Goal: Task Accomplishment & Management: Complete application form

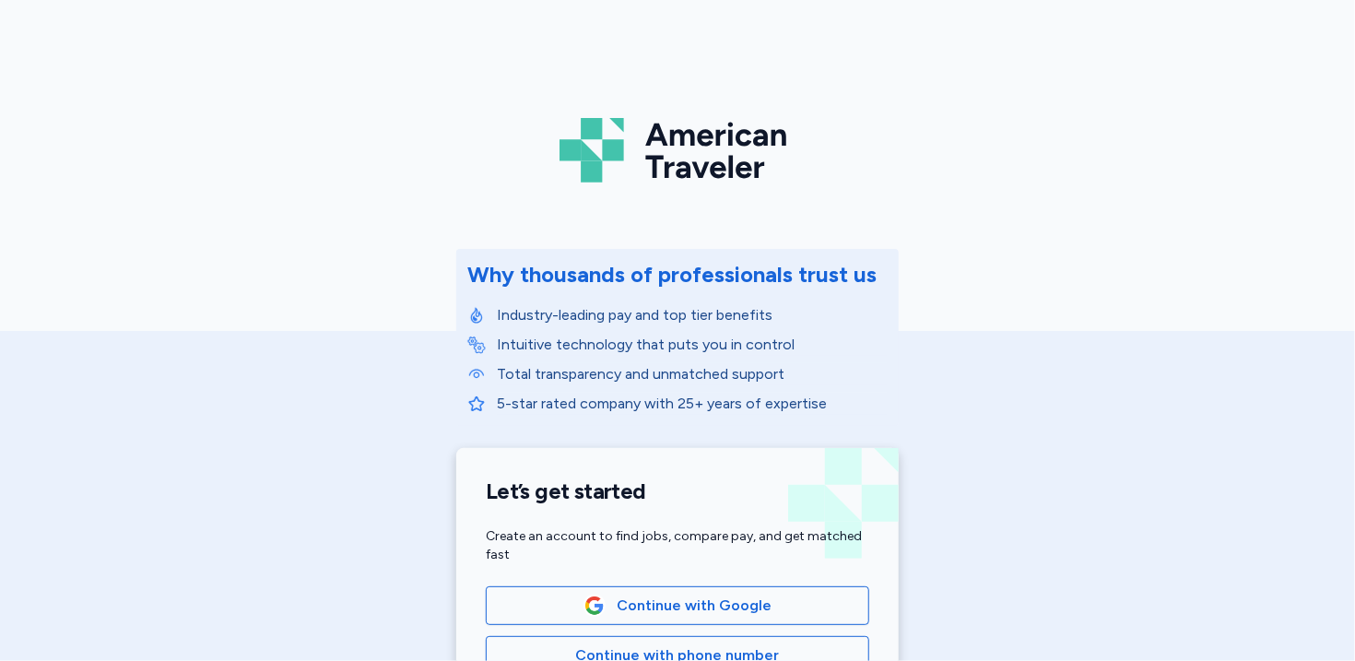
scroll to position [107, 0]
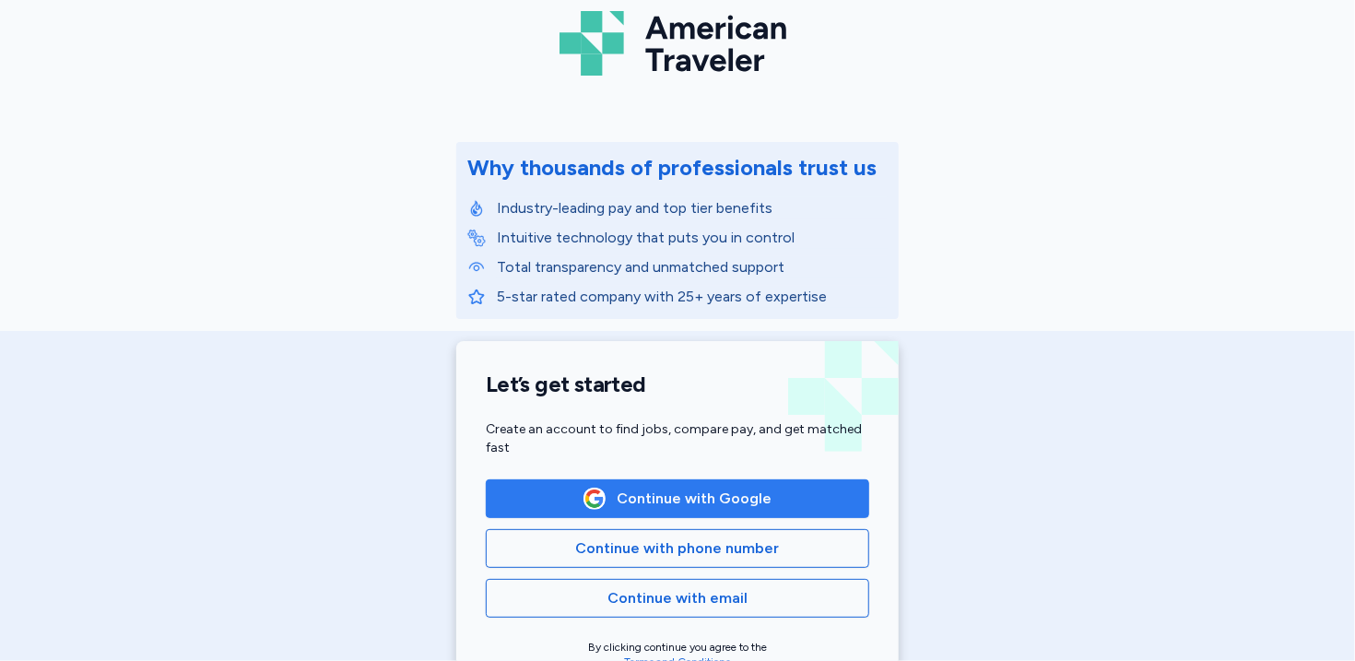
click at [761, 491] on span "Continue with Google" at bounding box center [694, 499] width 155 height 22
click at [750, 485] on button "Continue with Google" at bounding box center [677, 498] width 383 height 39
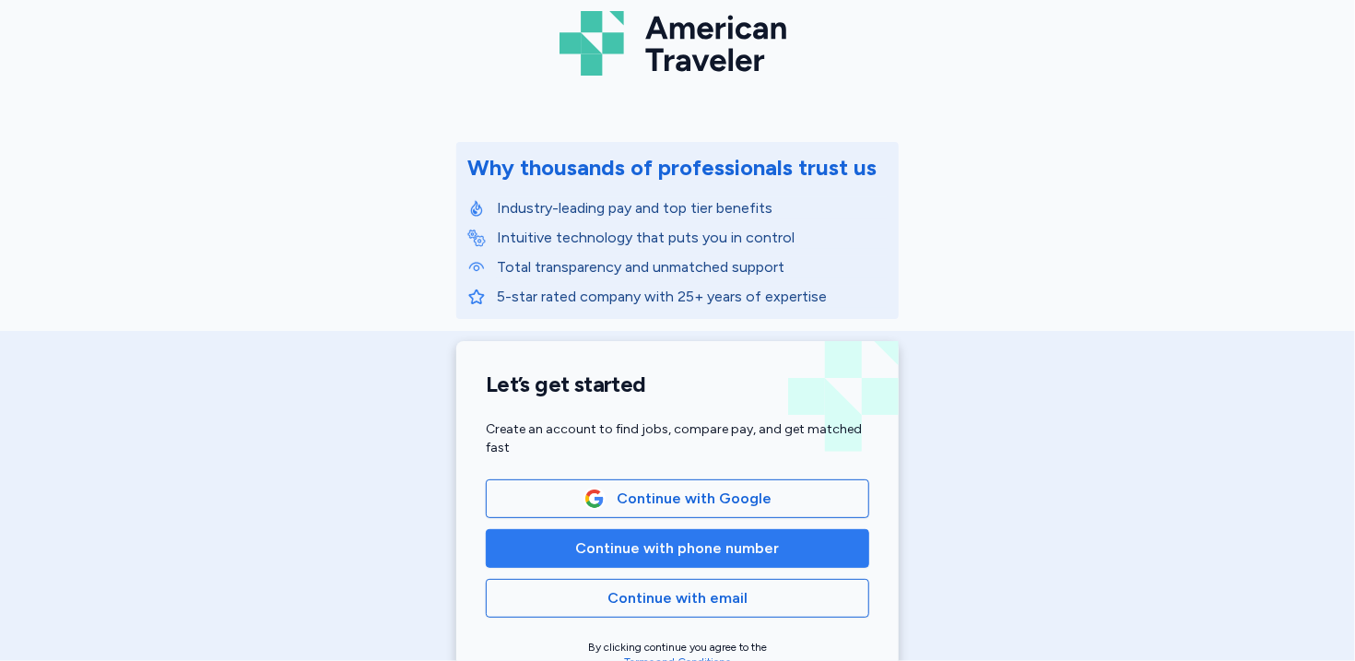
click at [734, 566] on button "Continue with phone number" at bounding box center [677, 548] width 383 height 39
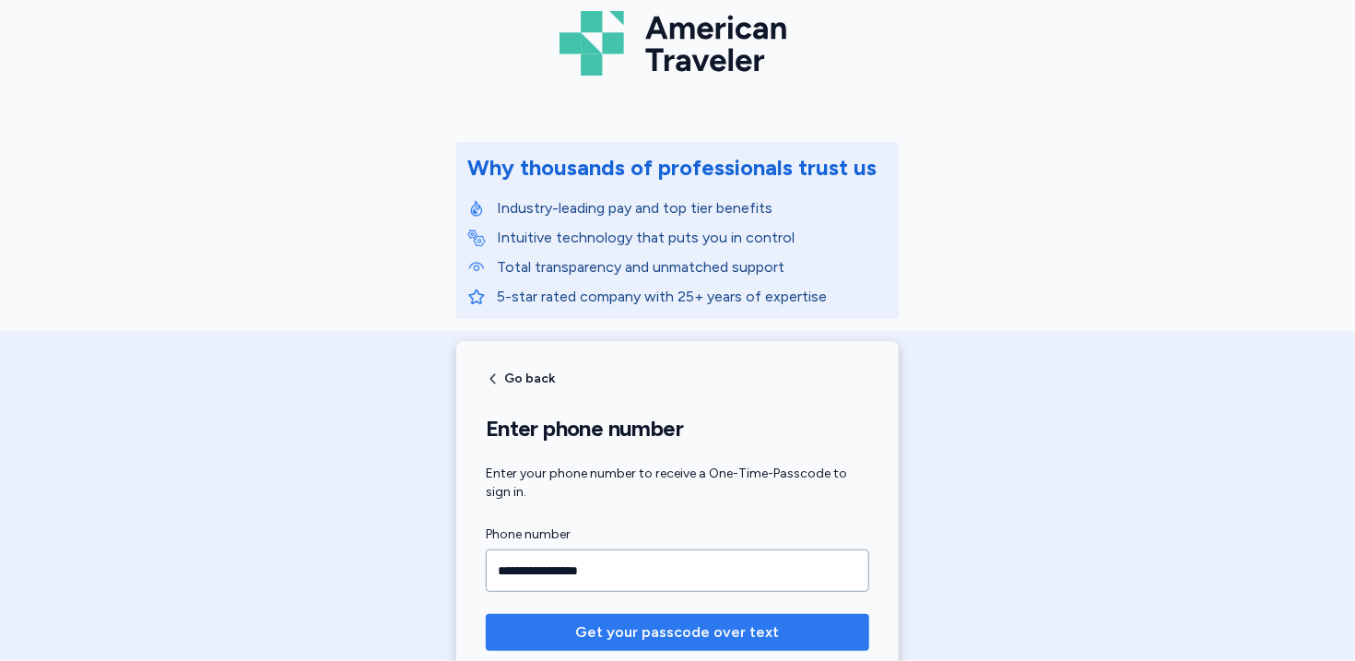
type input "**********"
click at [732, 635] on span "Get your passcode over text" at bounding box center [678, 632] width 204 height 22
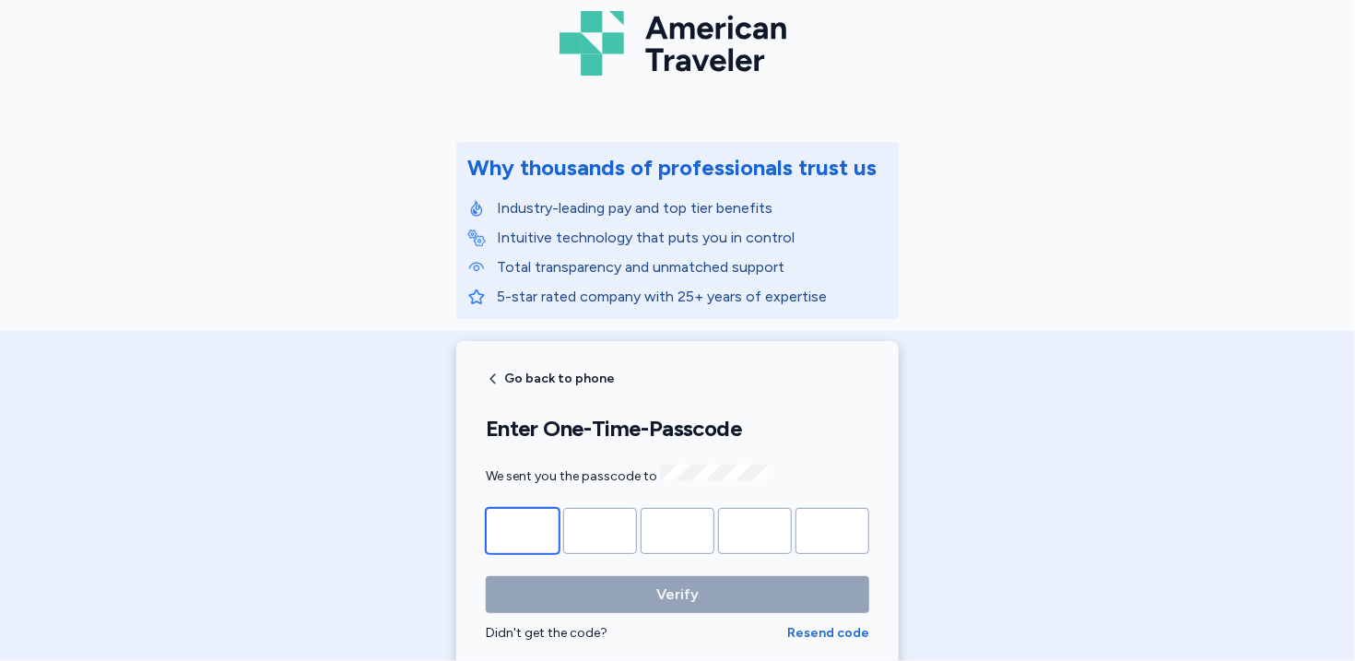
type input "*"
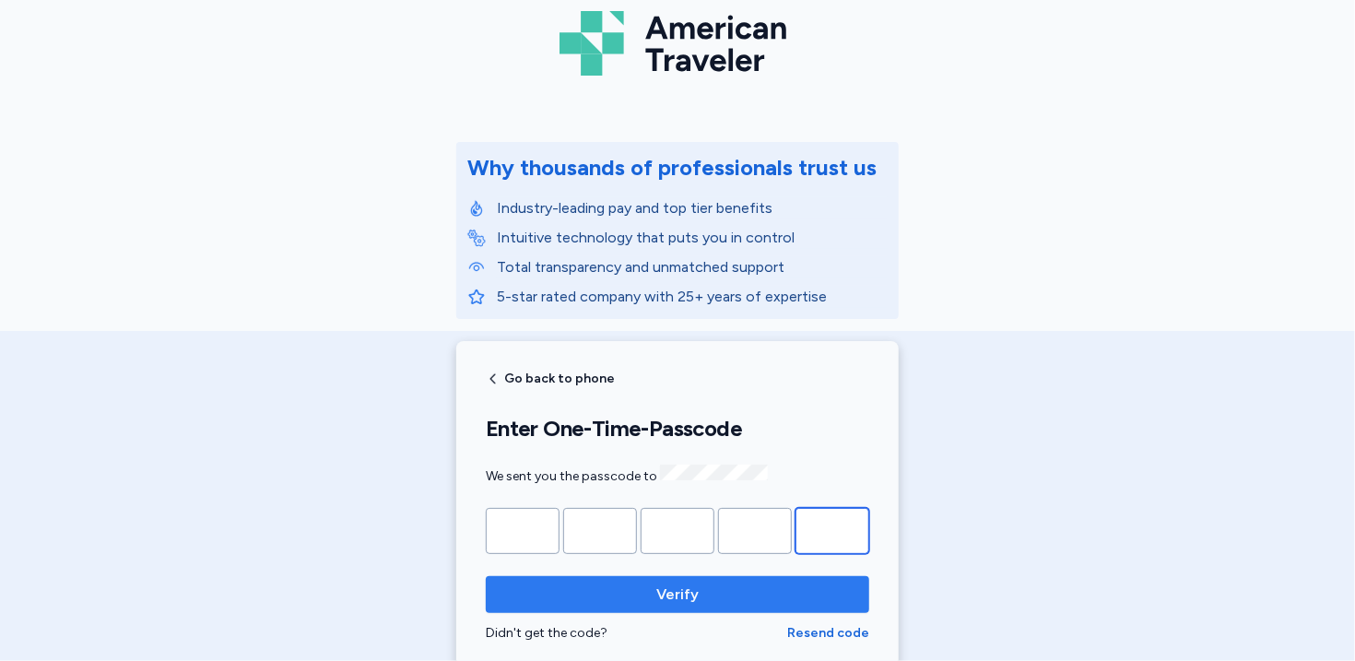
type input "*"
click at [659, 583] on span "Verify" at bounding box center [677, 594] width 42 height 22
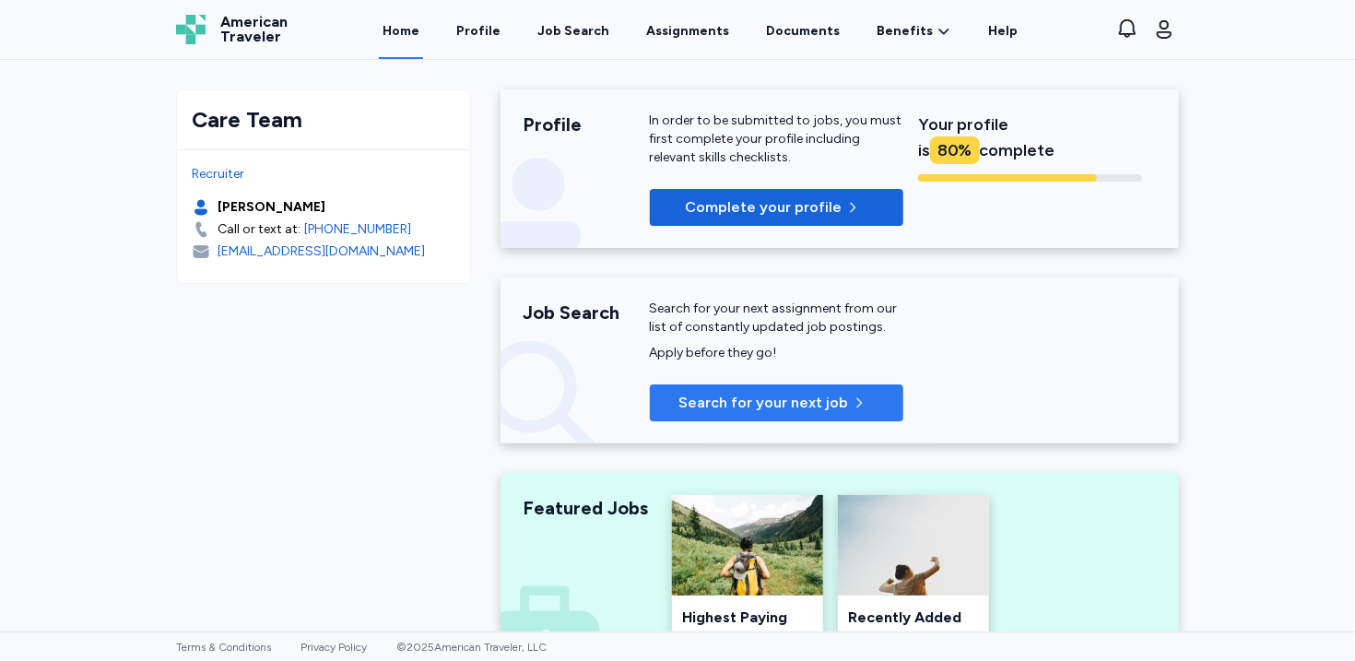
click at [717, 396] on span "Search for your next job" at bounding box center [763, 403] width 170 height 22
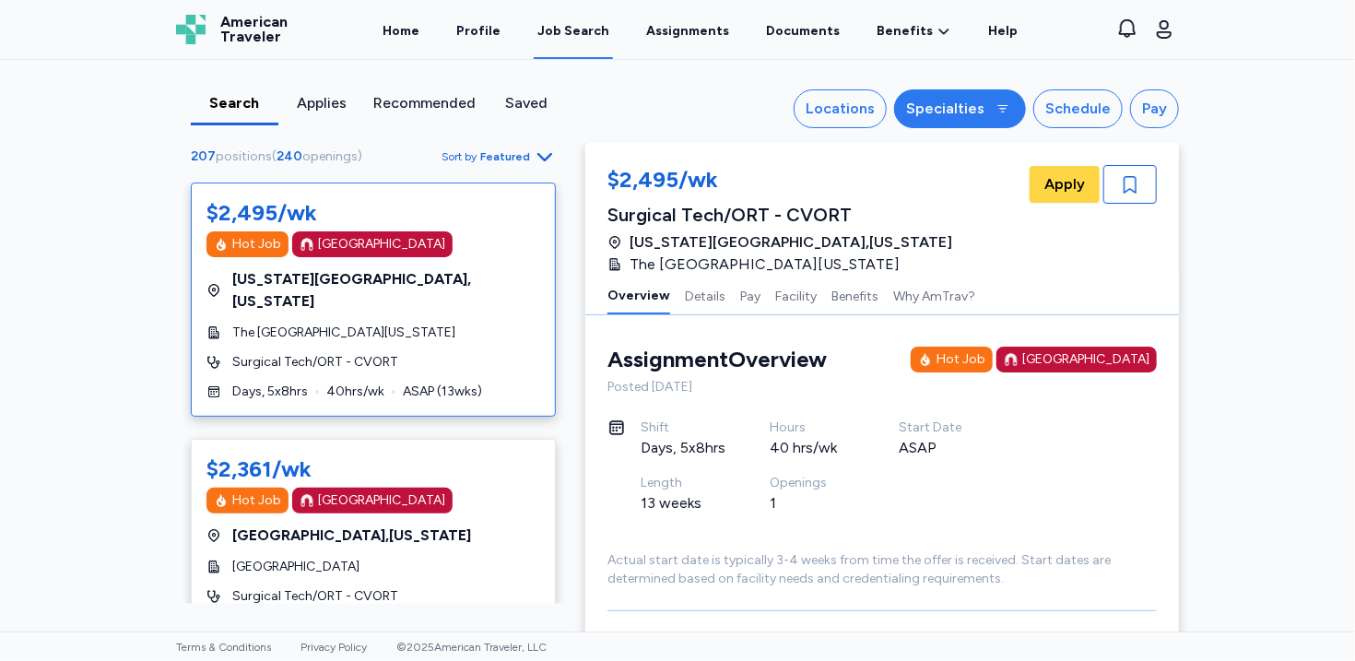
click at [984, 110] on div "Specialties" at bounding box center [945, 109] width 78 height 22
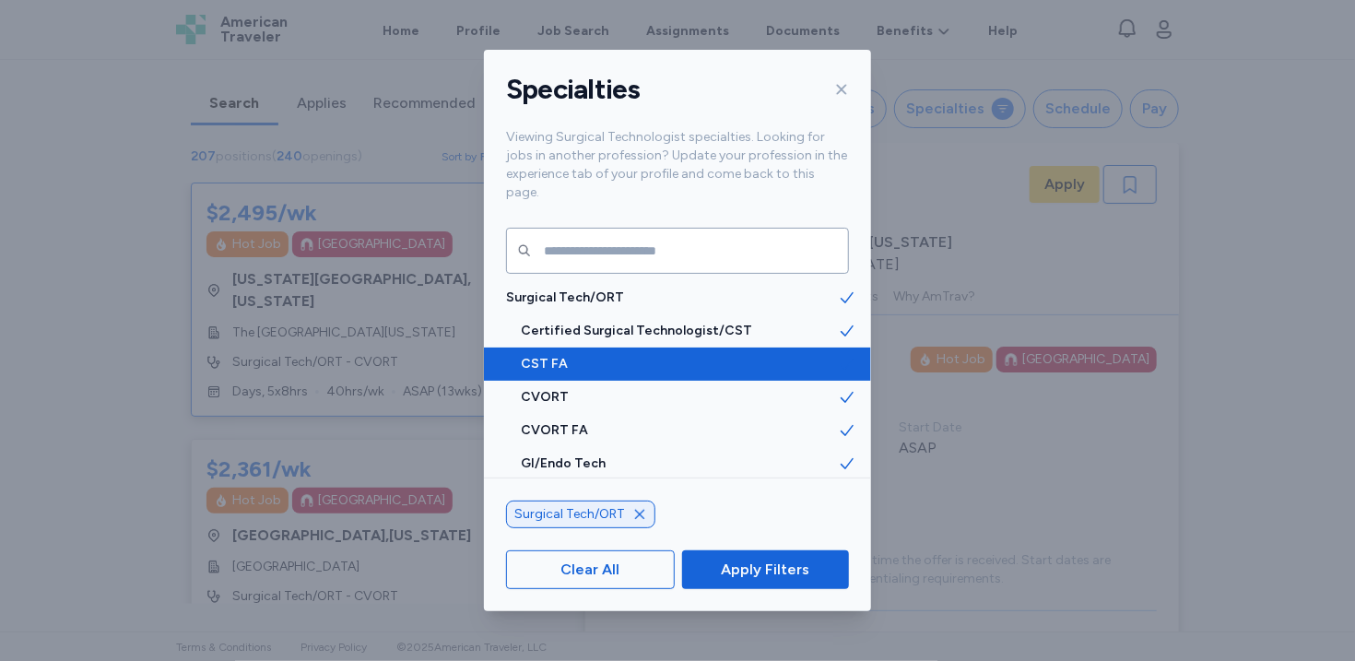
click at [844, 355] on icon at bounding box center [847, 364] width 18 height 18
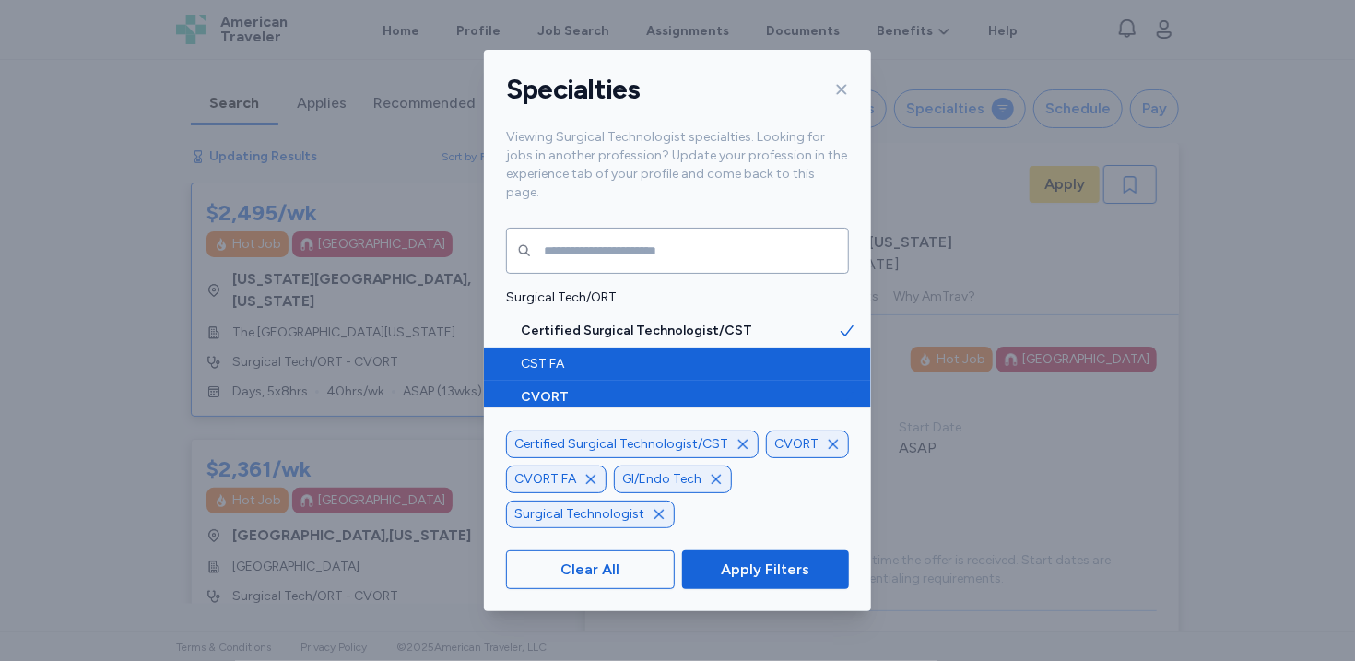
click at [846, 388] on icon at bounding box center [847, 397] width 18 height 18
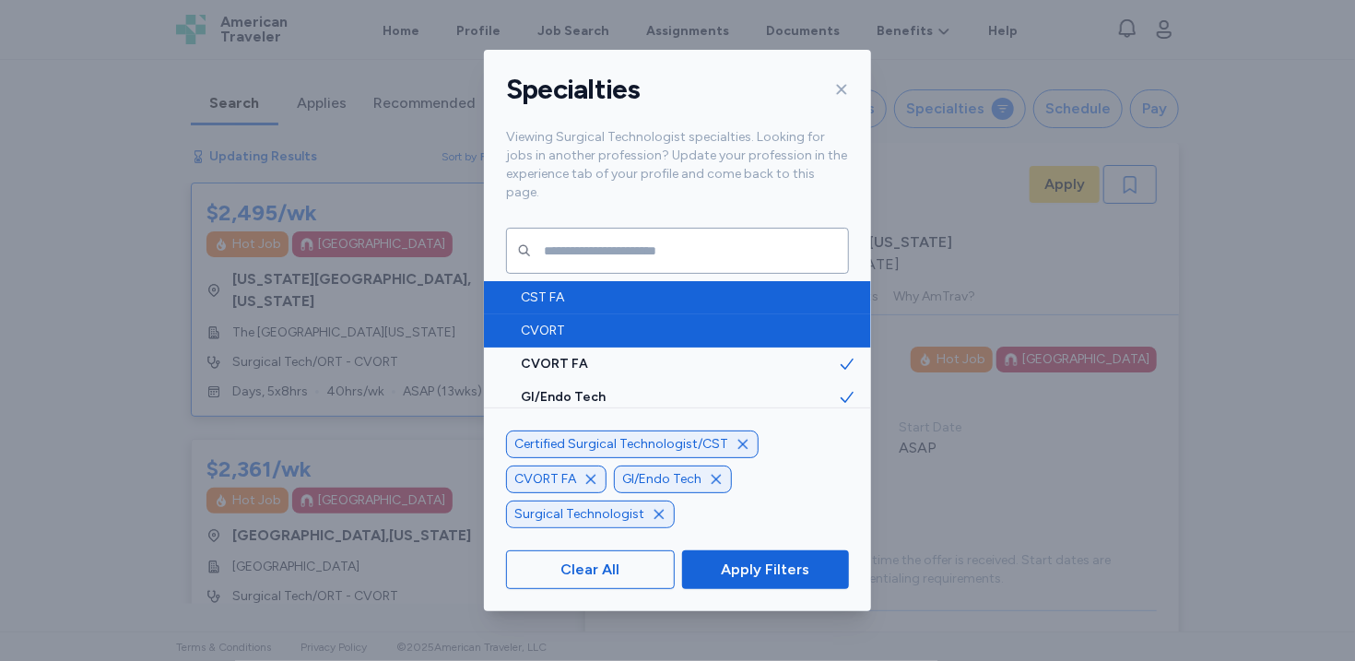
scroll to position [81, 0]
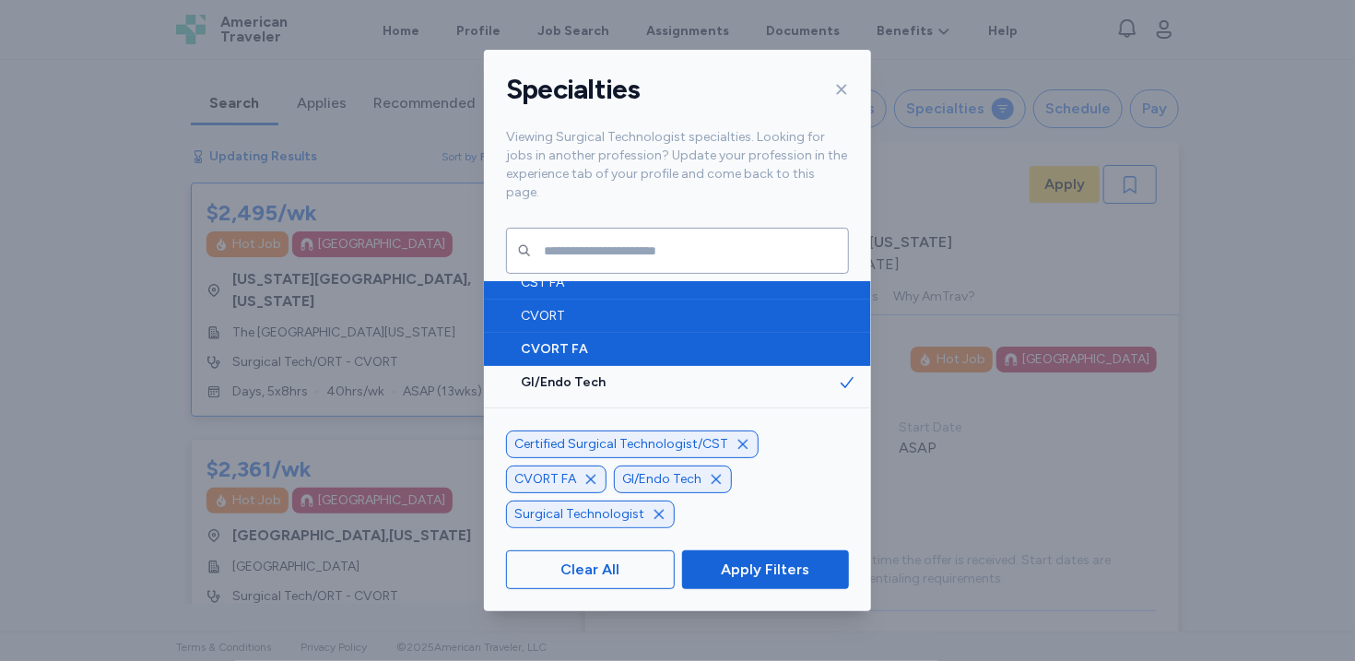
click at [846, 340] on icon at bounding box center [847, 349] width 18 height 18
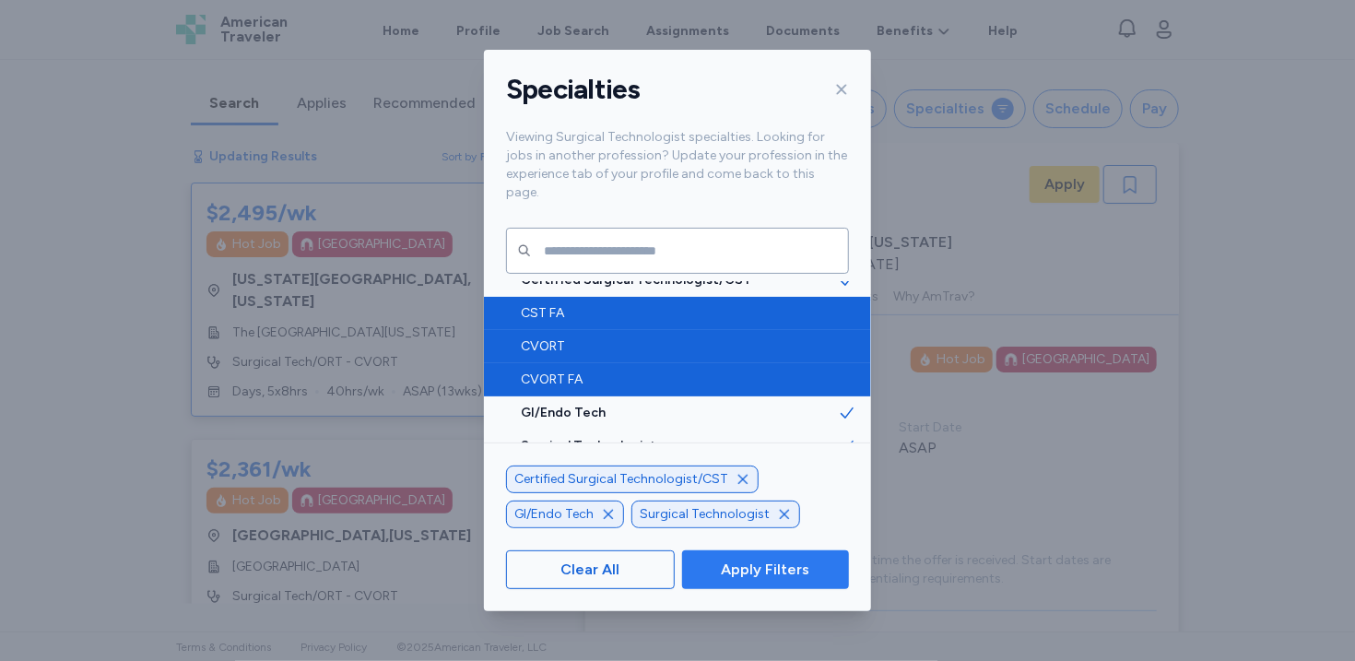
click at [775, 569] on span "Apply Filters" at bounding box center [765, 570] width 88 height 22
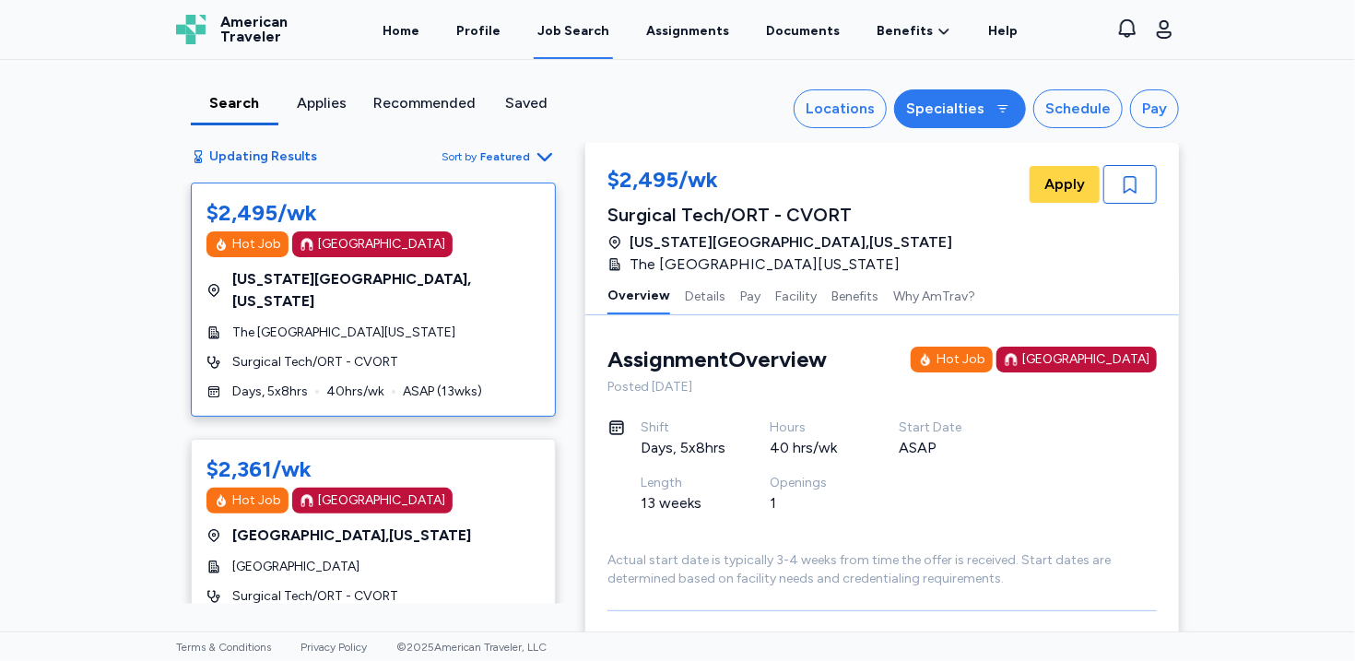
click at [975, 104] on div "Specialties" at bounding box center [945, 109] width 78 height 22
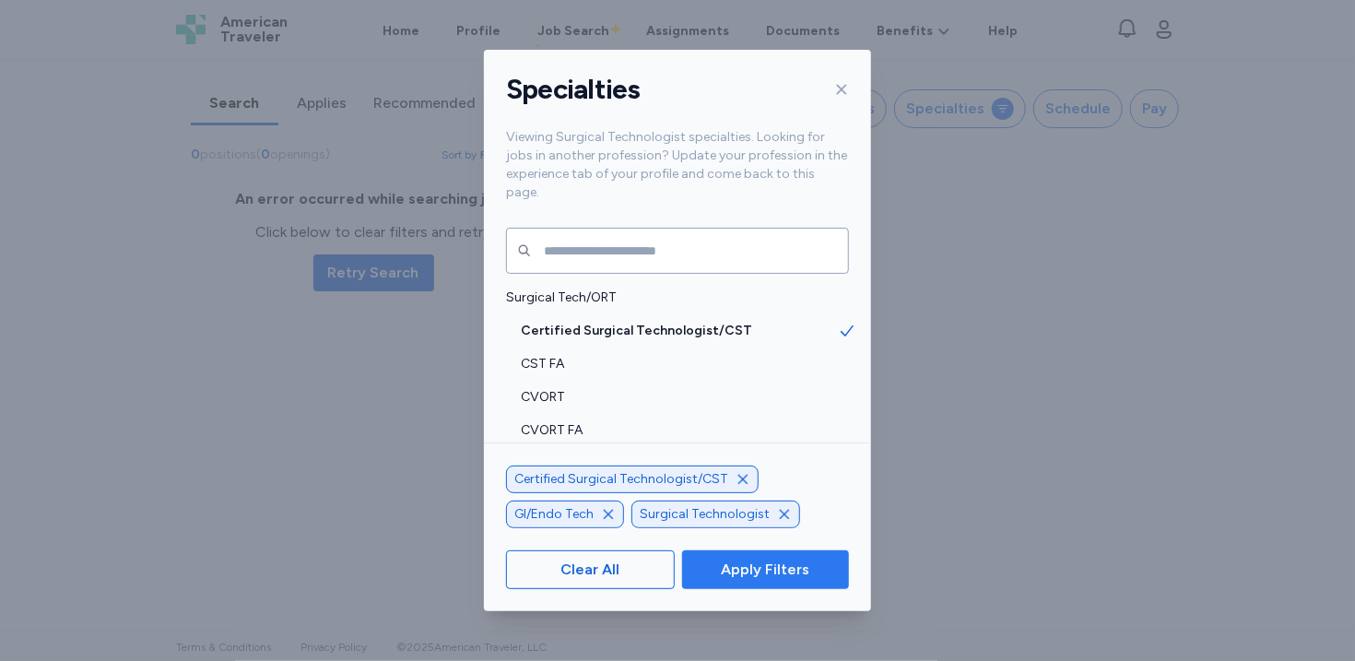
click at [732, 581] on button "Apply Filters" at bounding box center [765, 569] width 167 height 39
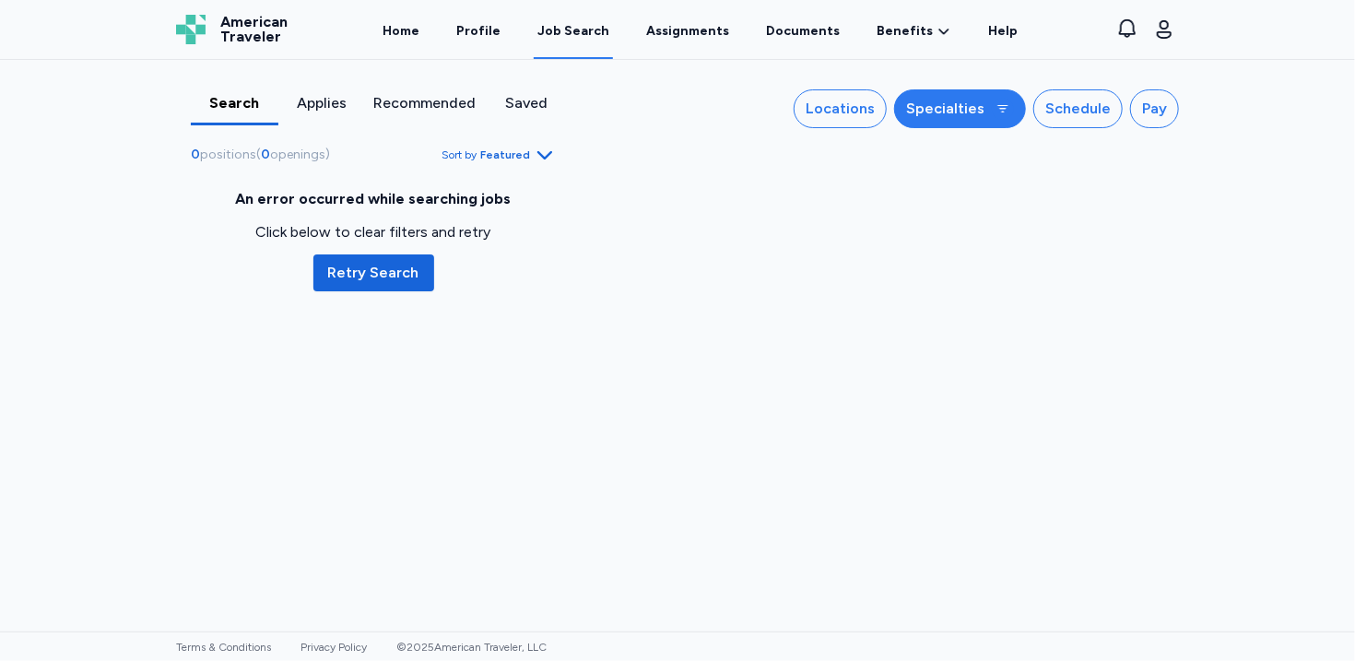
click at [999, 108] on div "button" at bounding box center [1003, 109] width 22 height 22
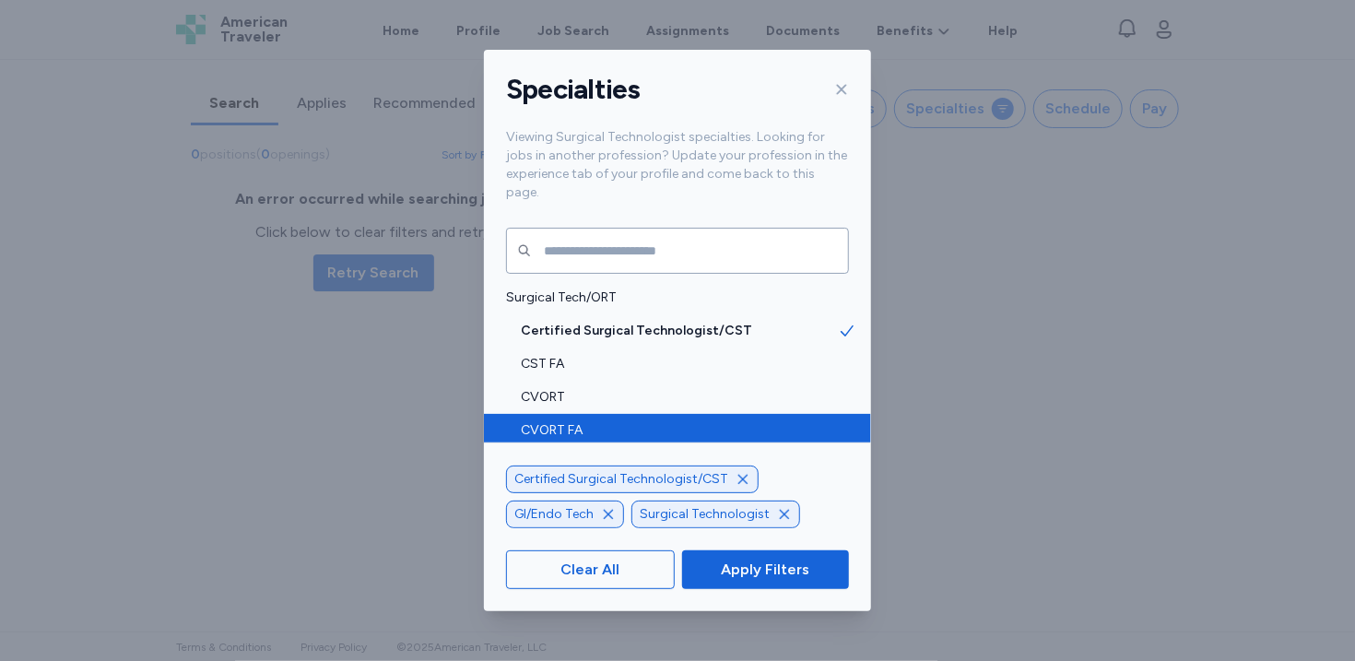
scroll to position [51, 0]
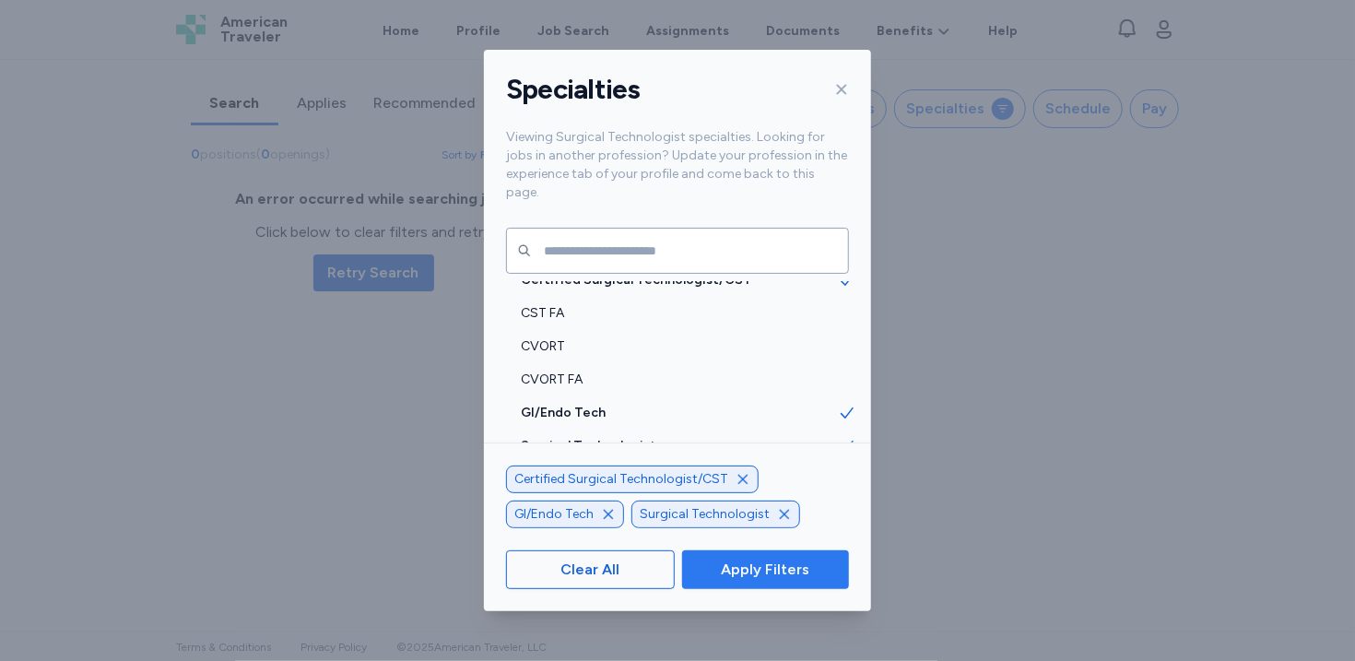
click at [787, 567] on span "Apply Filters" at bounding box center [765, 570] width 88 height 22
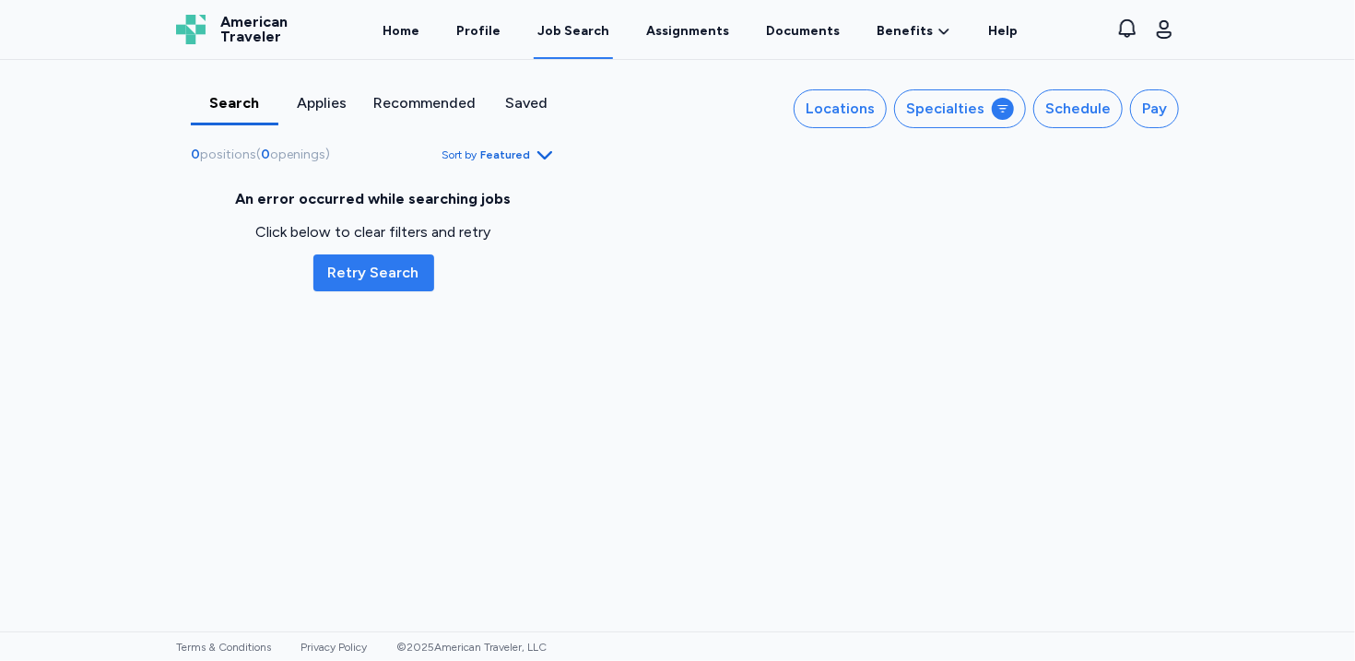
click at [395, 283] on span "Retry Search" at bounding box center [373, 273] width 91 height 22
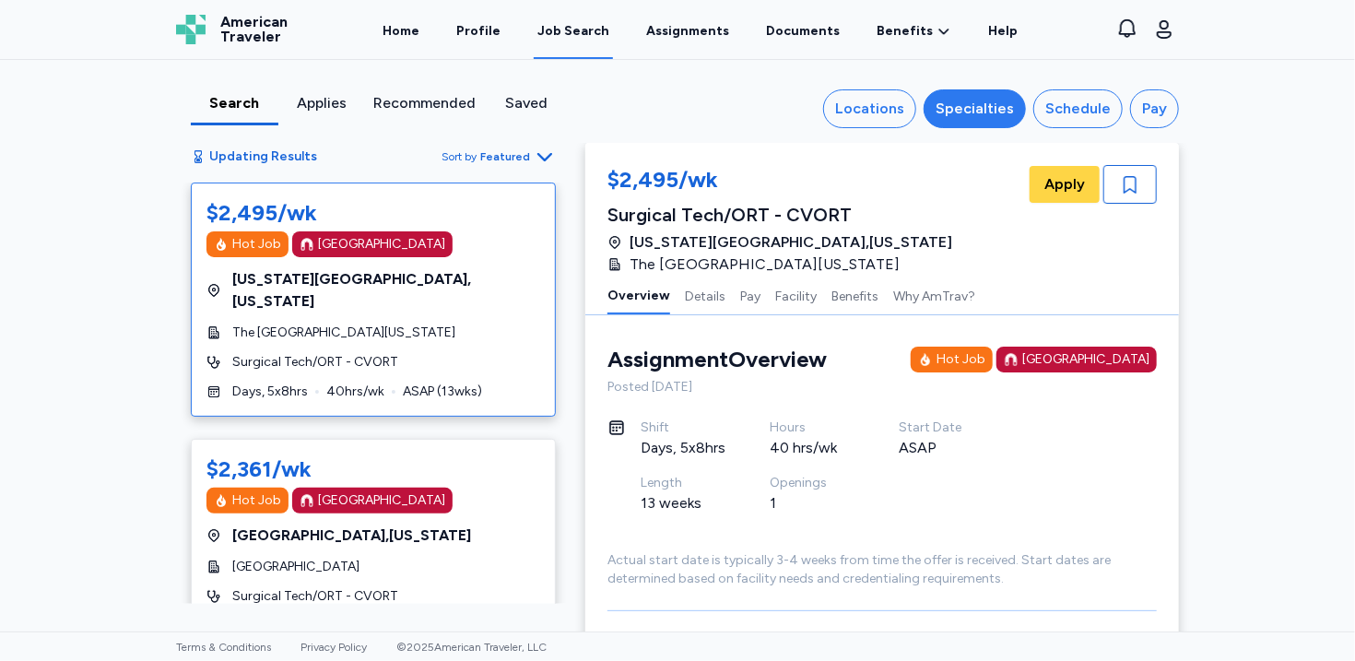
click at [971, 109] on div "Specialties" at bounding box center [975, 109] width 78 height 22
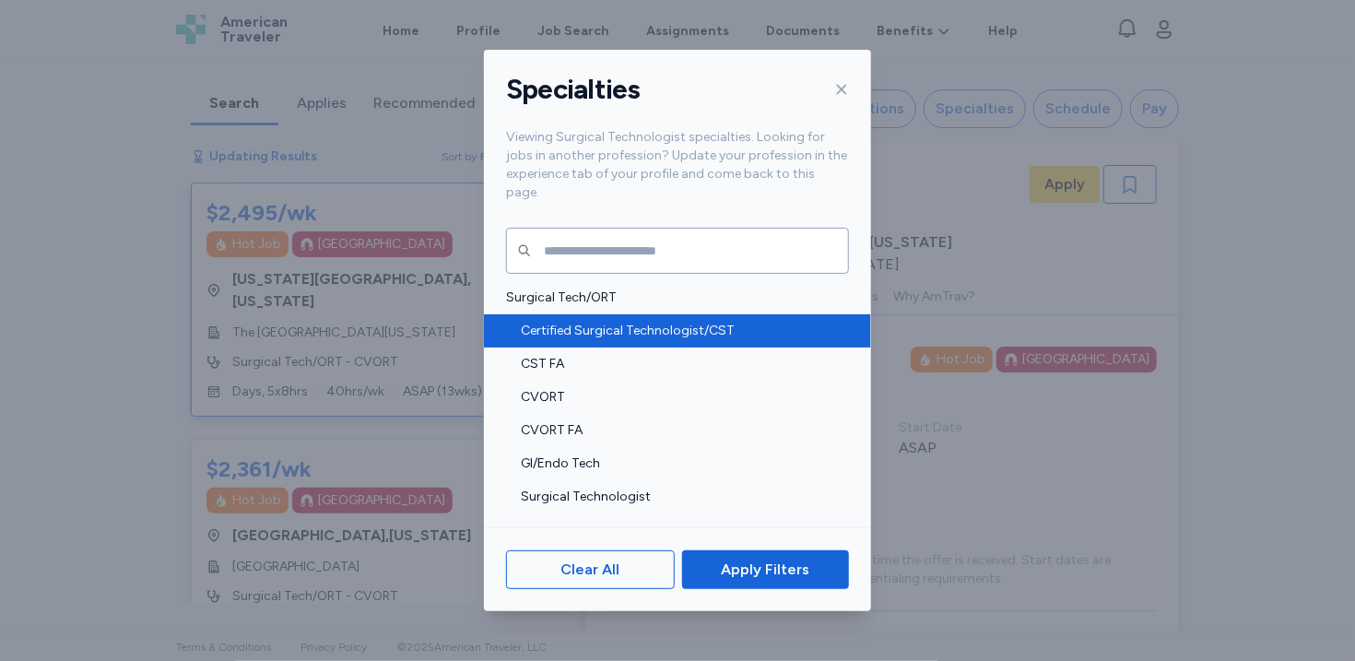
click at [683, 322] on div "Certified Surgical Technologist/CST" at bounding box center [677, 330] width 387 height 33
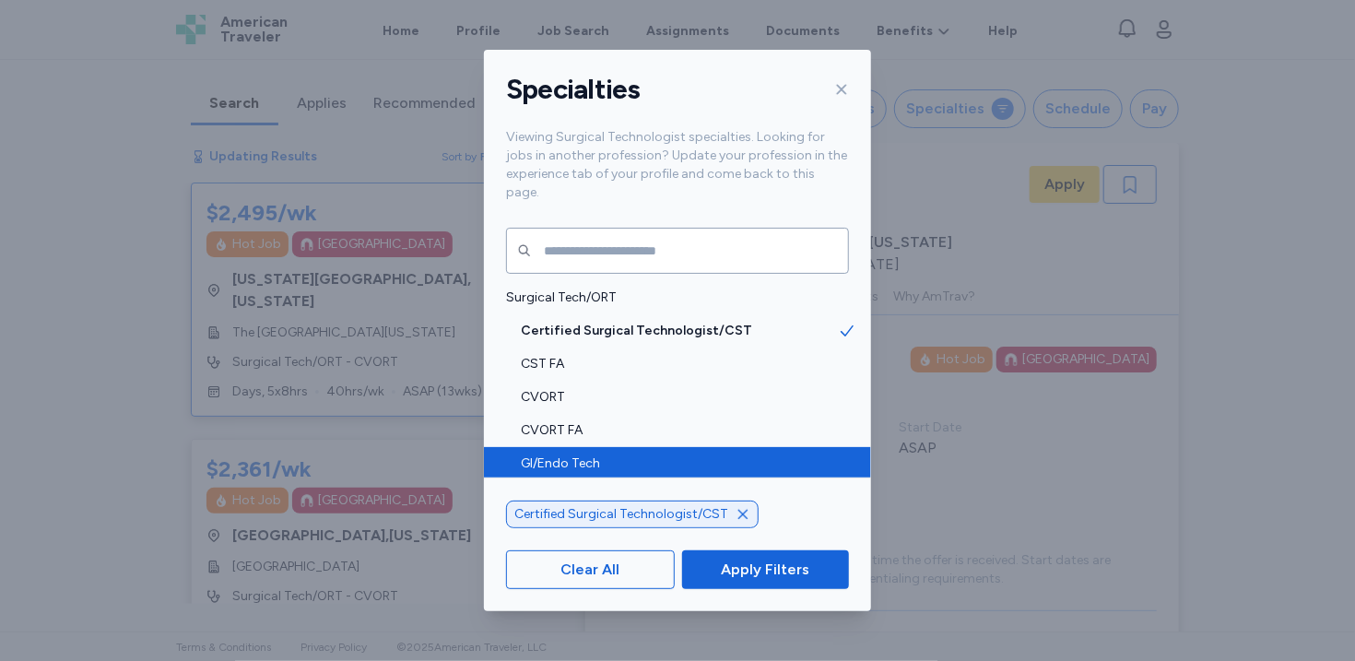
scroll to position [16, 0]
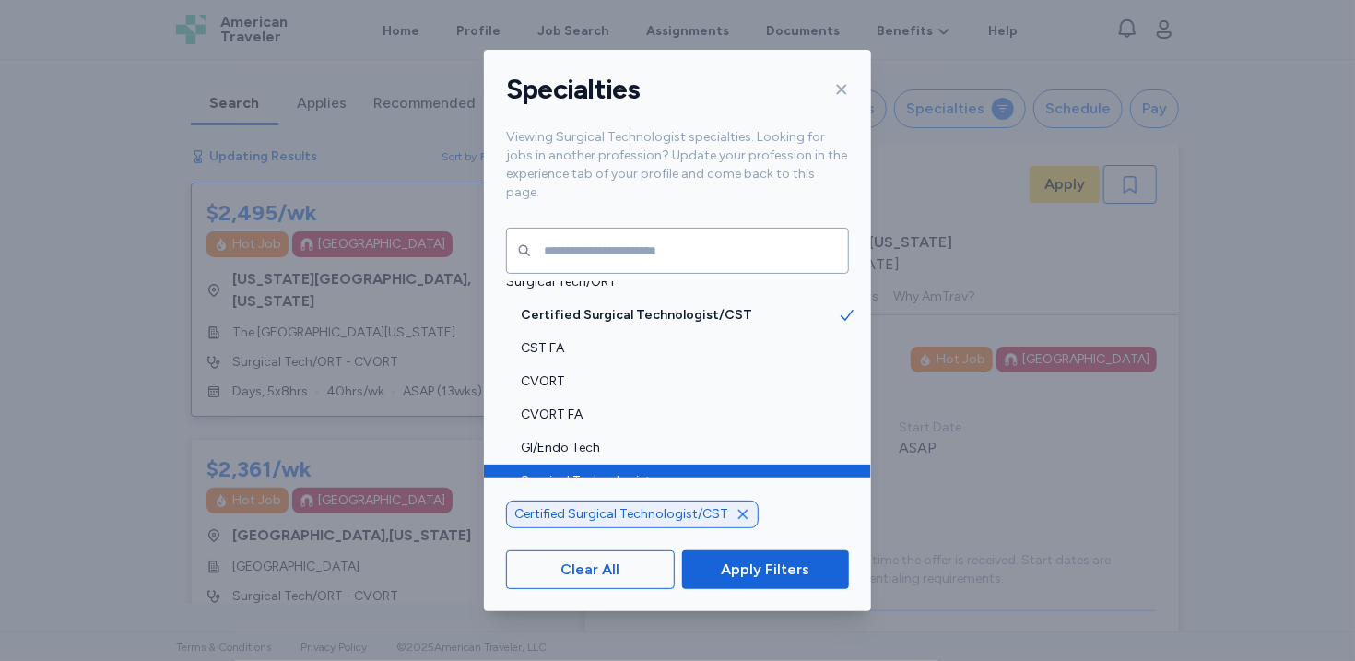
click at [647, 472] on span "Surgical Technologist" at bounding box center [679, 481] width 317 height 18
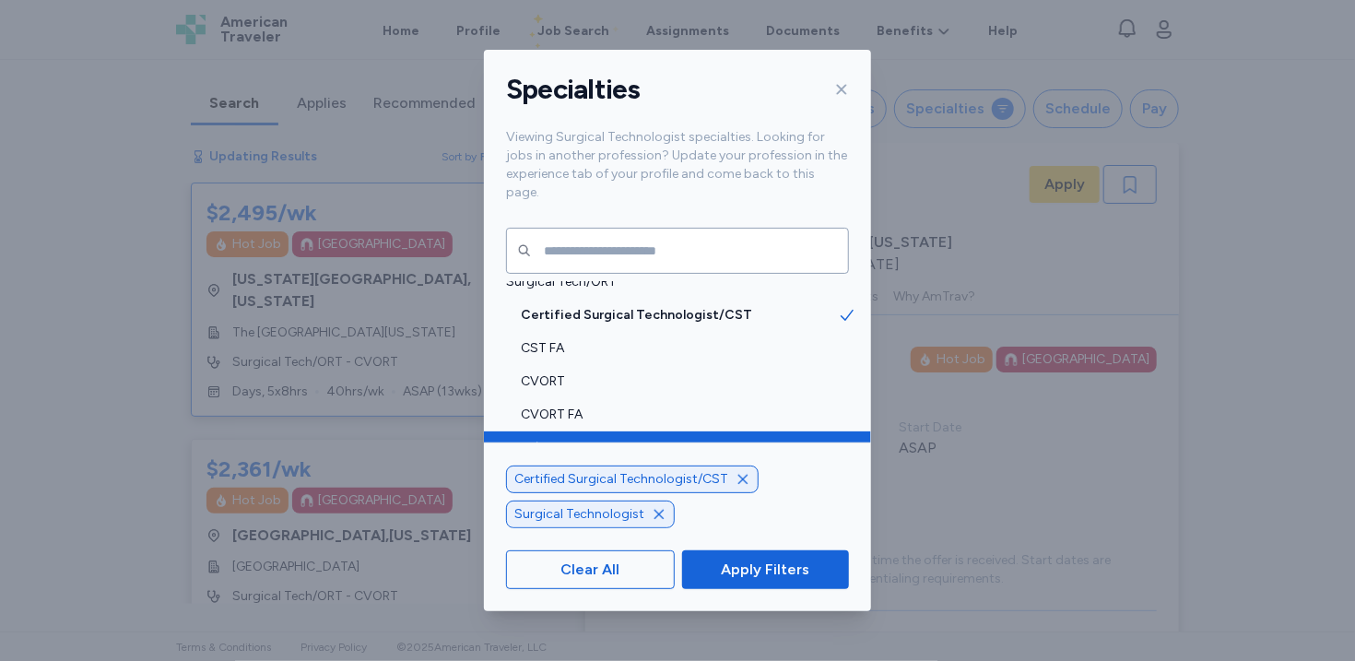
scroll to position [51, 0]
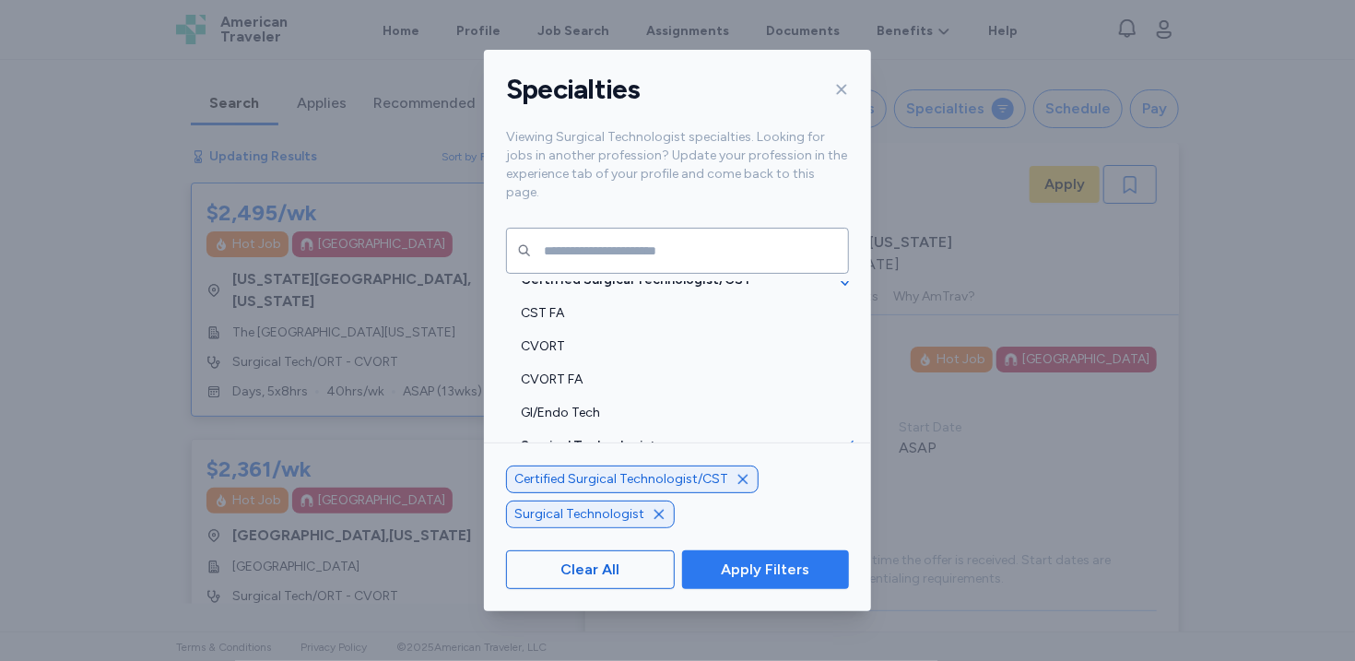
click at [761, 568] on span "Apply Filters" at bounding box center [765, 570] width 88 height 22
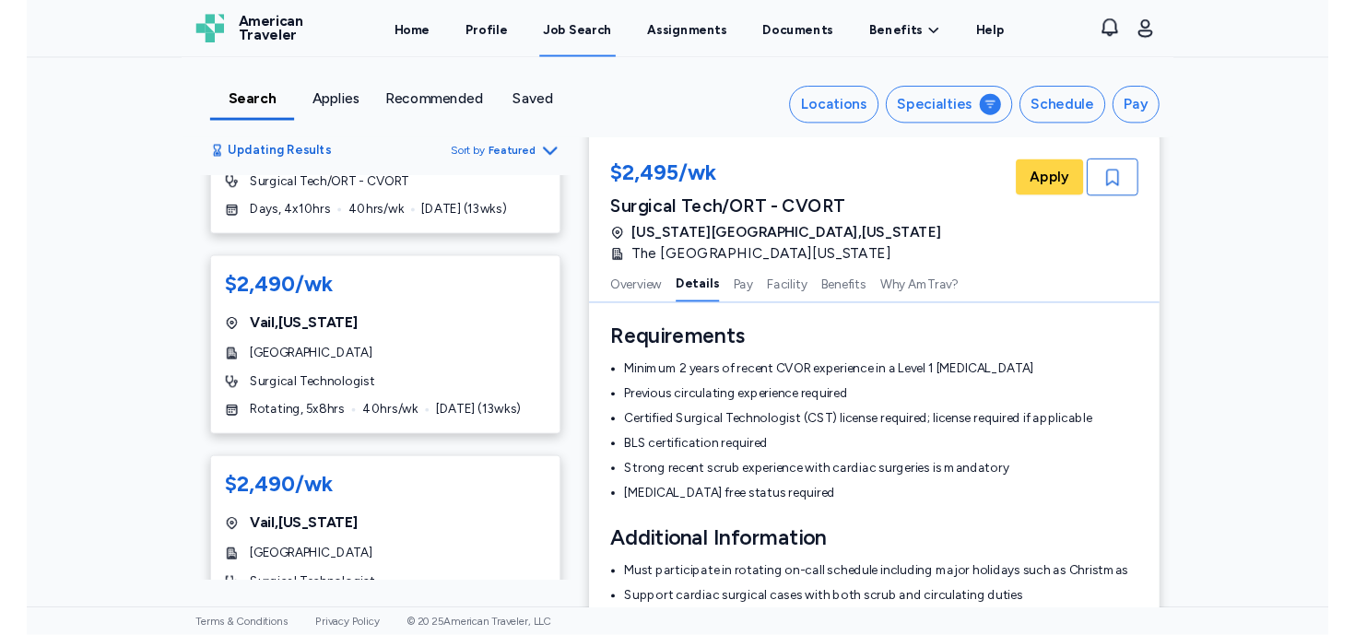
scroll to position [4734, 0]
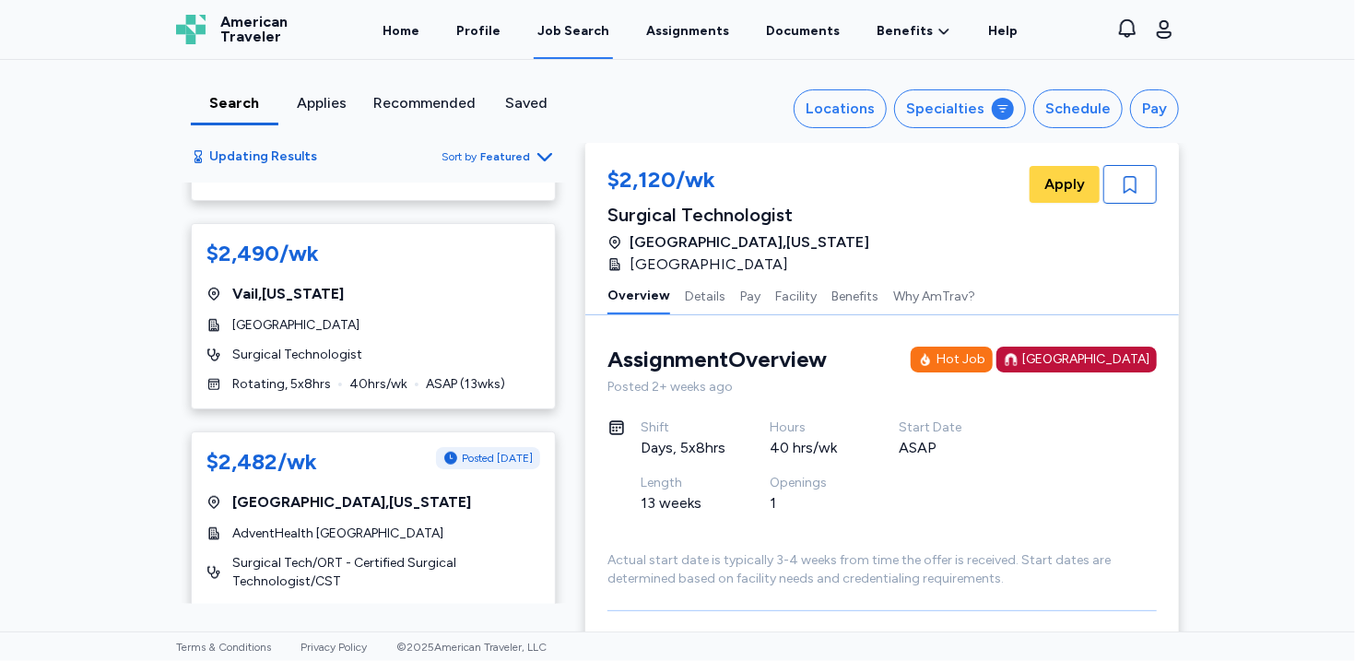
click at [324, 99] on div "Applies" at bounding box center [322, 103] width 73 height 22
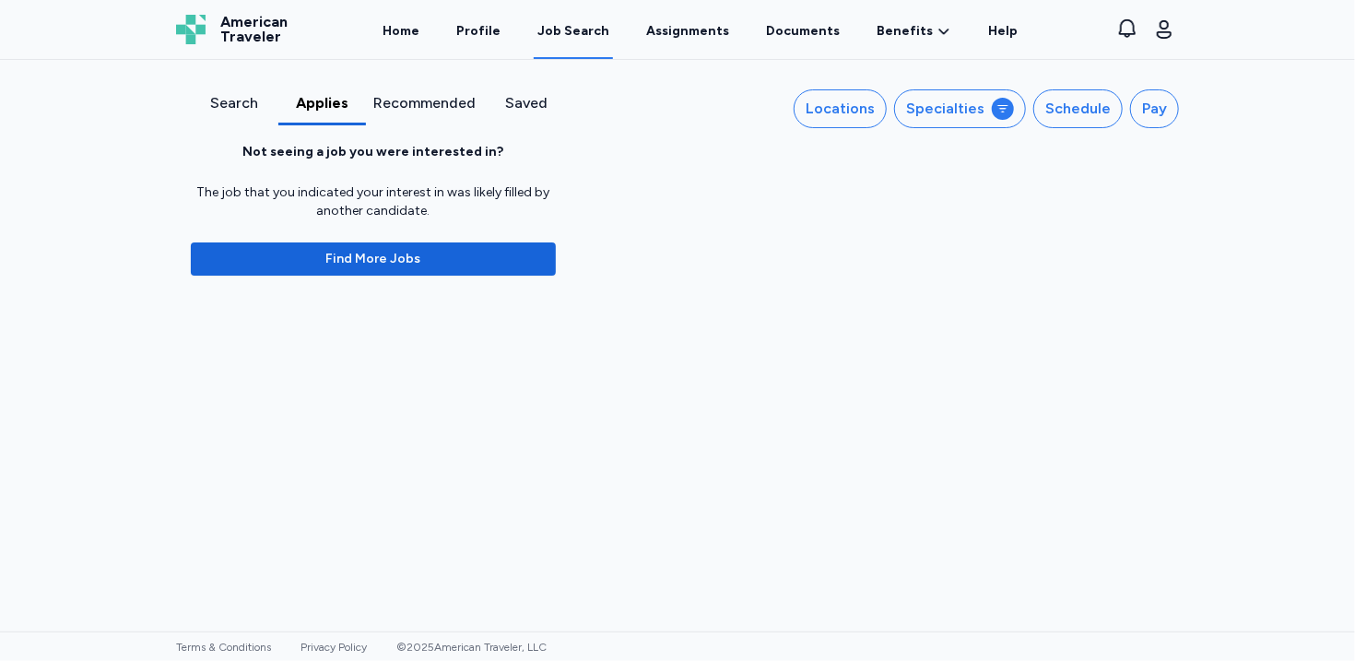
click at [435, 104] on div "Recommended" at bounding box center [424, 103] width 102 height 22
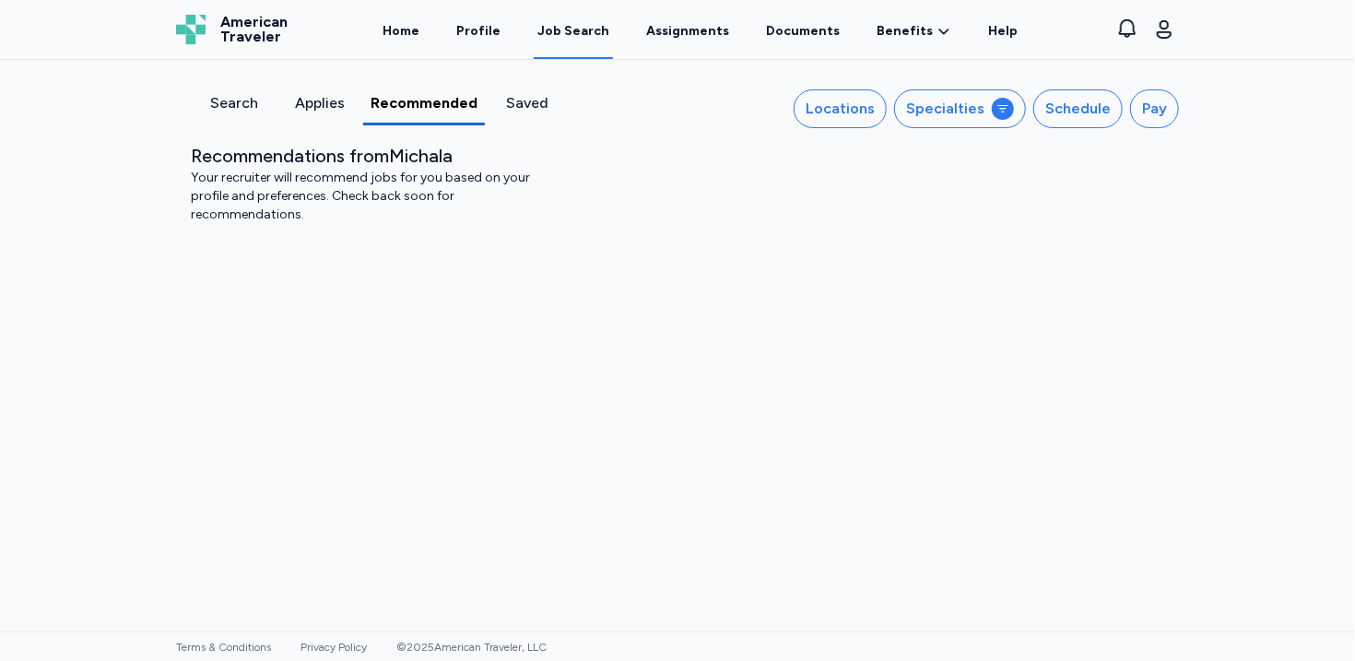
click at [528, 101] on div "Saved" at bounding box center [527, 103] width 71 height 22
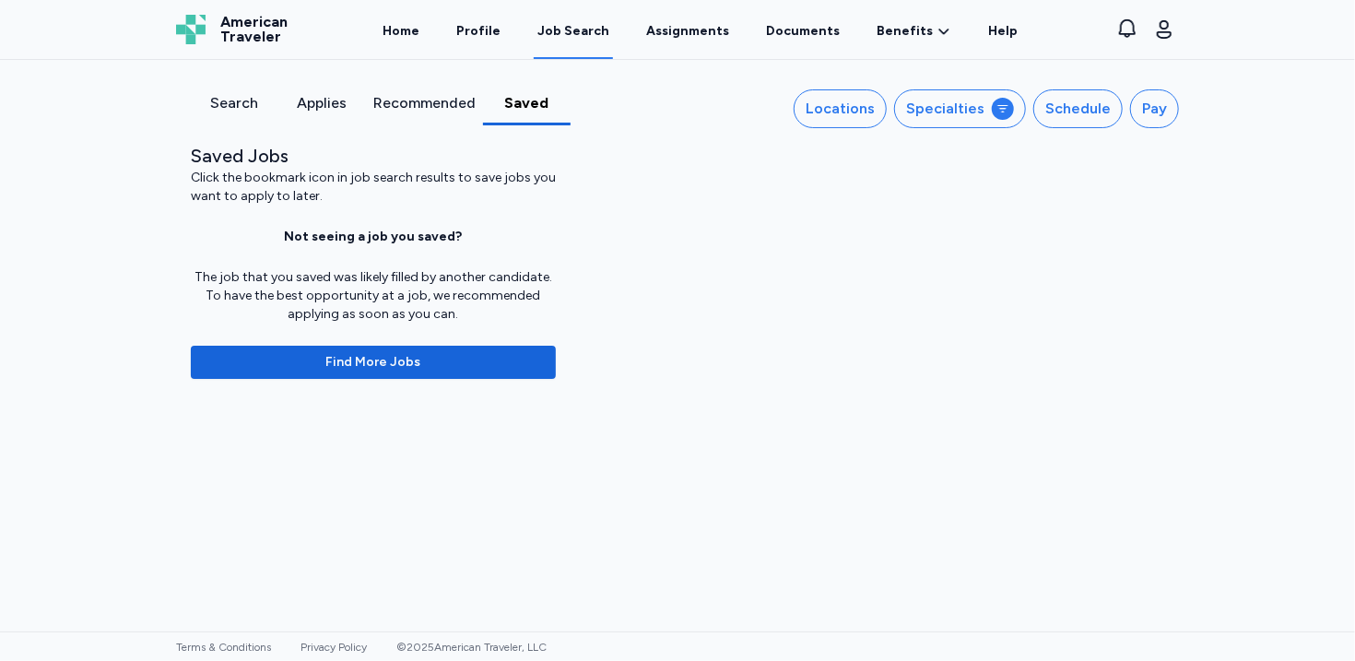
click at [439, 107] on div "Recommended" at bounding box center [424, 103] width 102 height 22
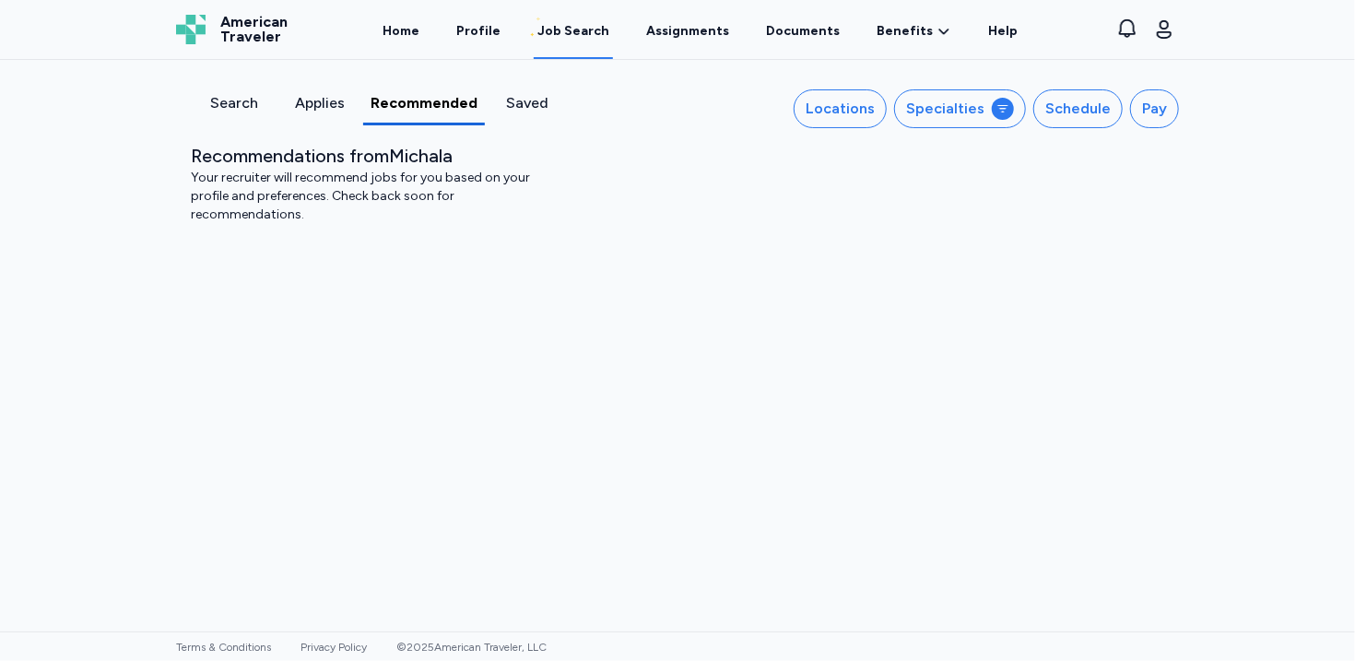
click at [247, 118] on div "Search" at bounding box center [234, 108] width 86 height 33
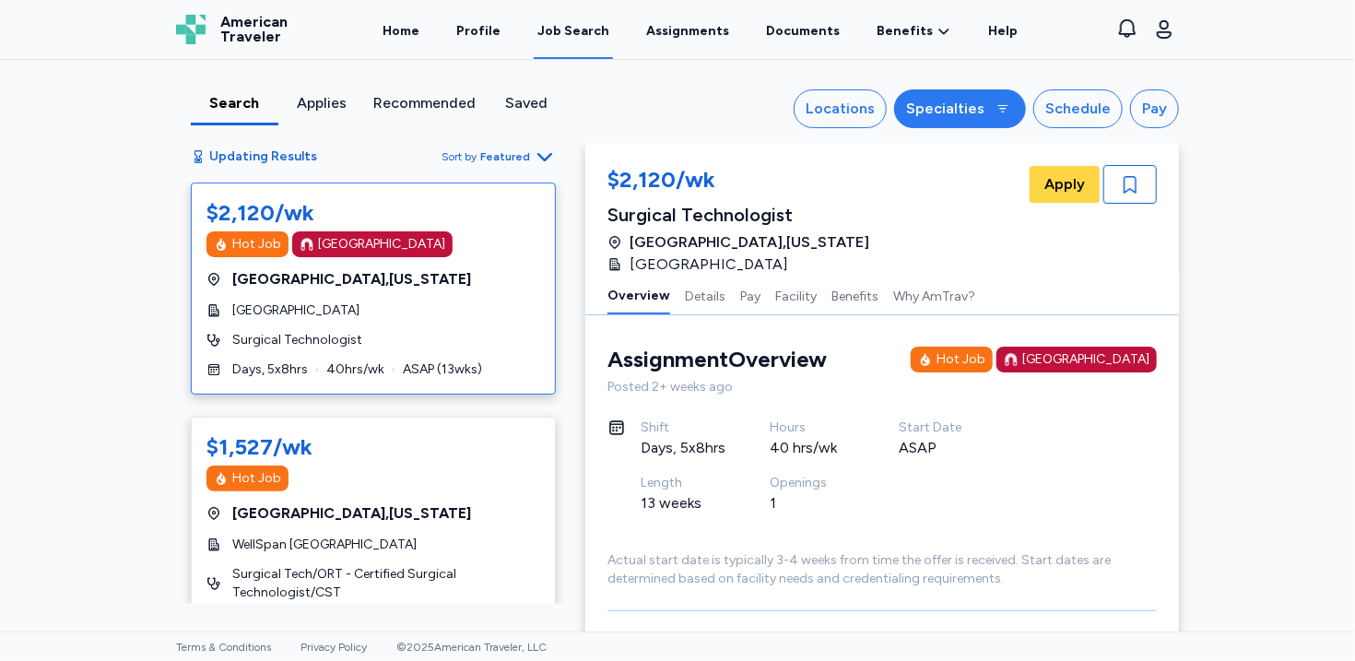
click at [962, 101] on div "Specialties" at bounding box center [945, 109] width 78 height 22
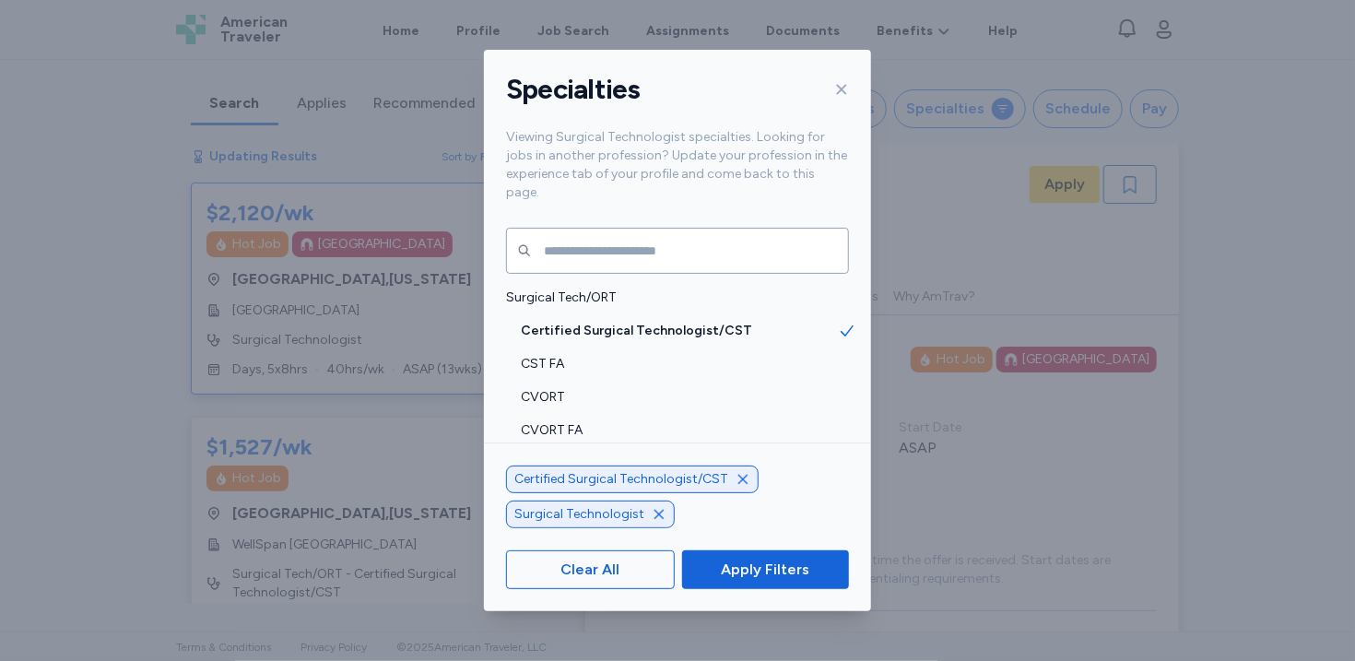
click at [653, 518] on icon "button" at bounding box center [659, 514] width 15 height 15
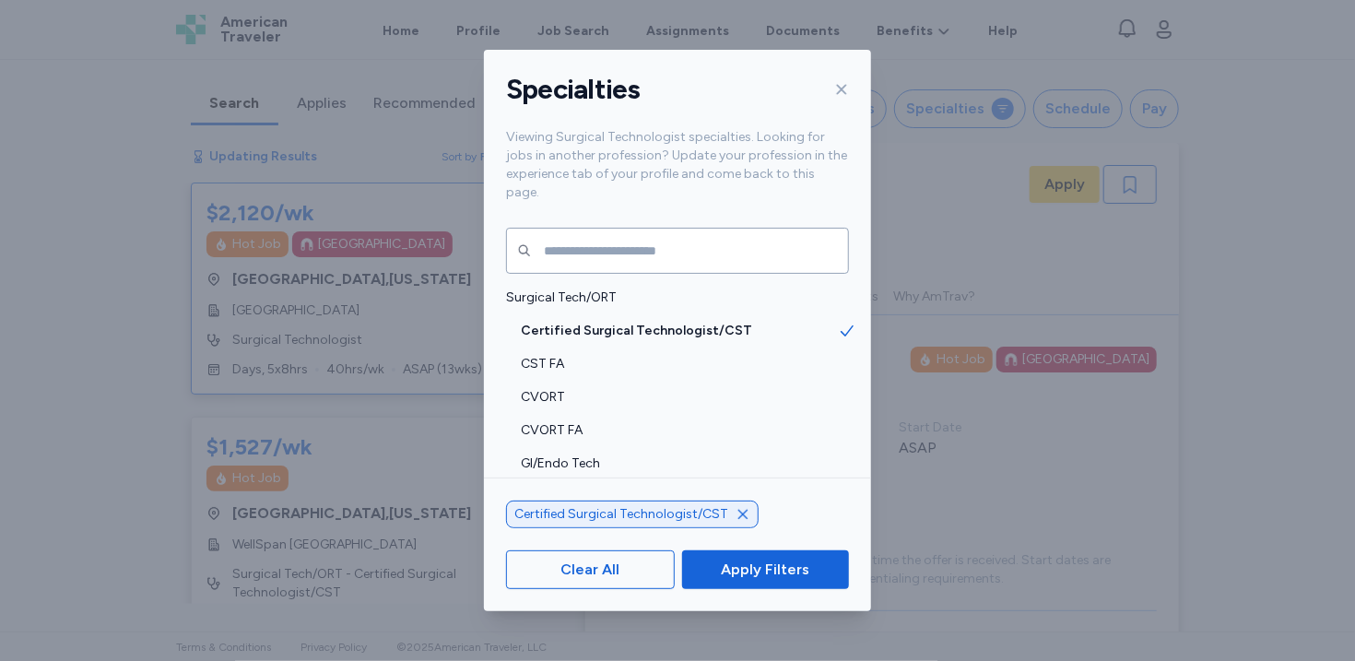
click at [739, 517] on icon "button" at bounding box center [742, 514] width 9 height 9
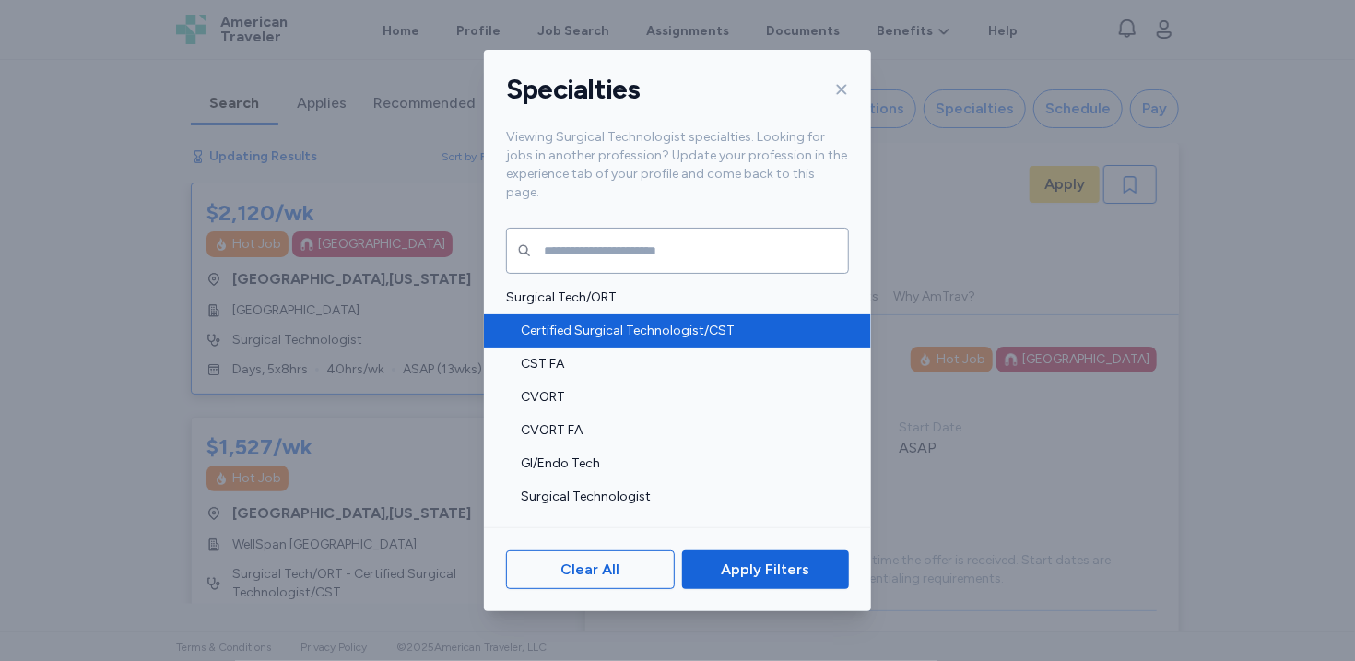
click at [783, 322] on span "Certified Surgical Technologist/CST" at bounding box center [679, 331] width 317 height 18
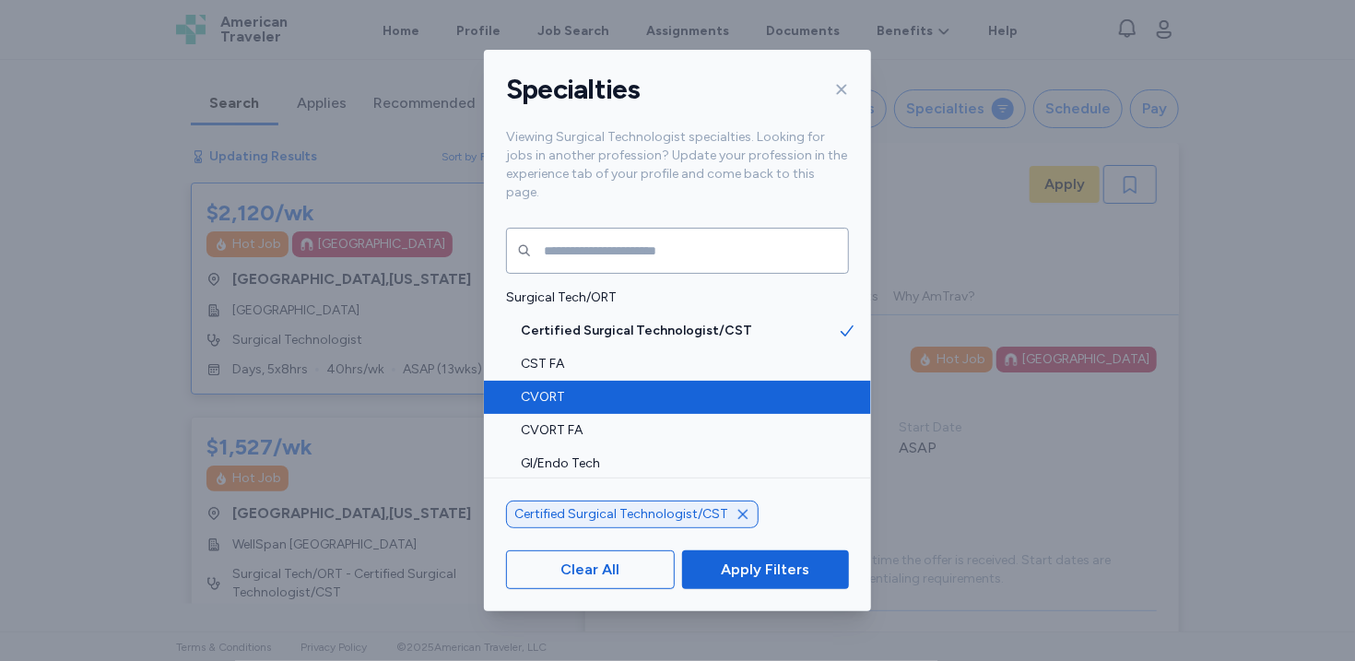
scroll to position [16, 0]
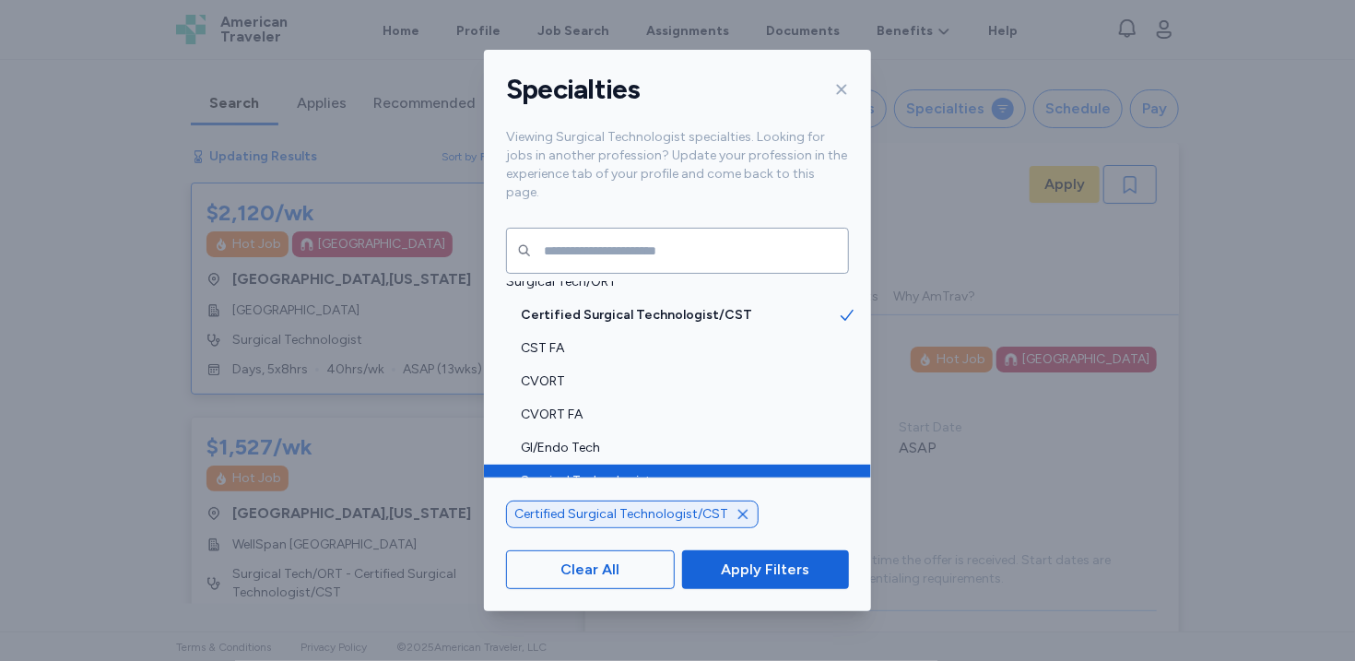
click at [667, 472] on span "Surgical Technologist" at bounding box center [679, 481] width 317 height 18
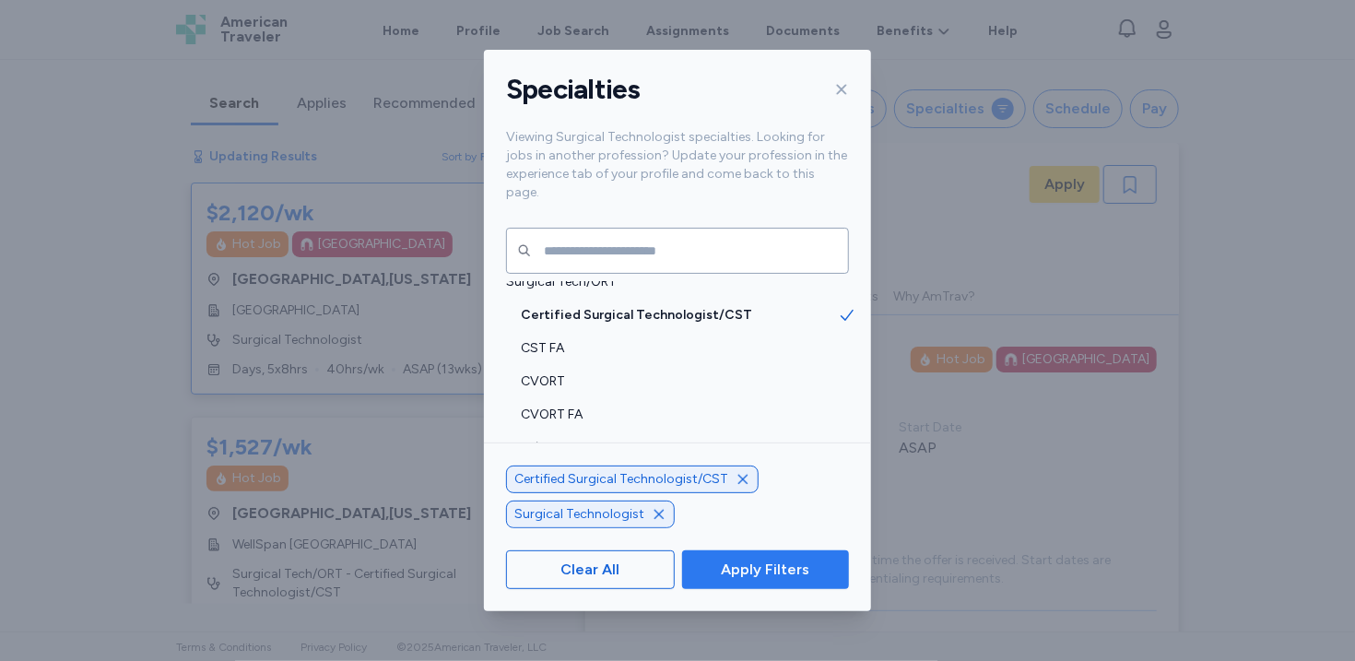
click at [800, 569] on span "Apply Filters" at bounding box center [765, 570] width 88 height 22
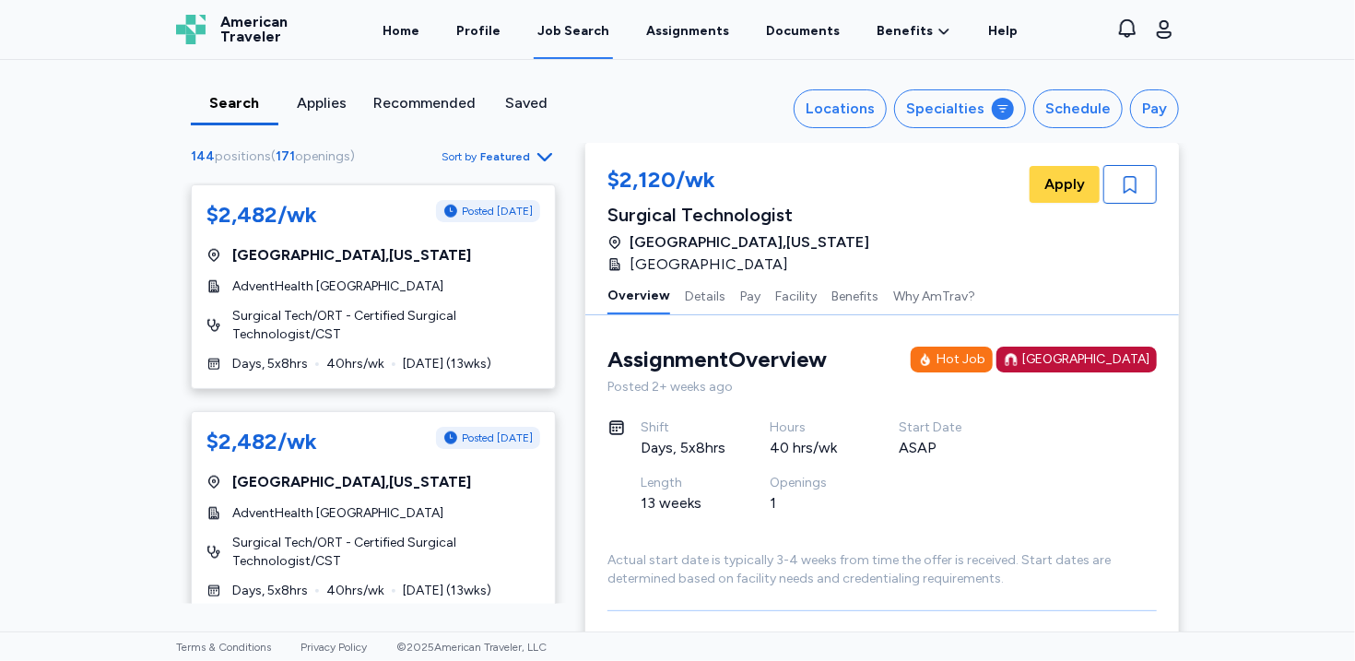
scroll to position [895, 0]
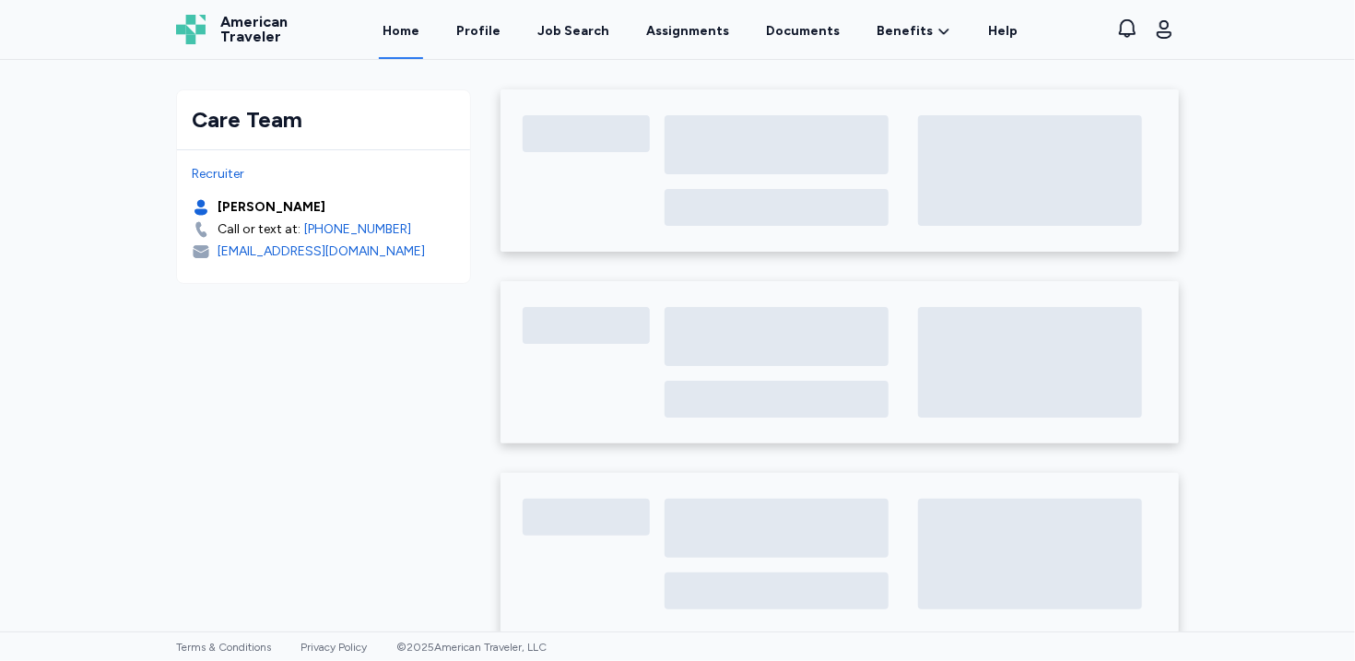
click at [621, 44] on div "Home Profile Job Search Assignments Documents Benefits Benefits Overview Referr…" at bounding box center [700, 29] width 781 height 59
click at [607, 35] on div "Job Search" at bounding box center [573, 31] width 72 height 18
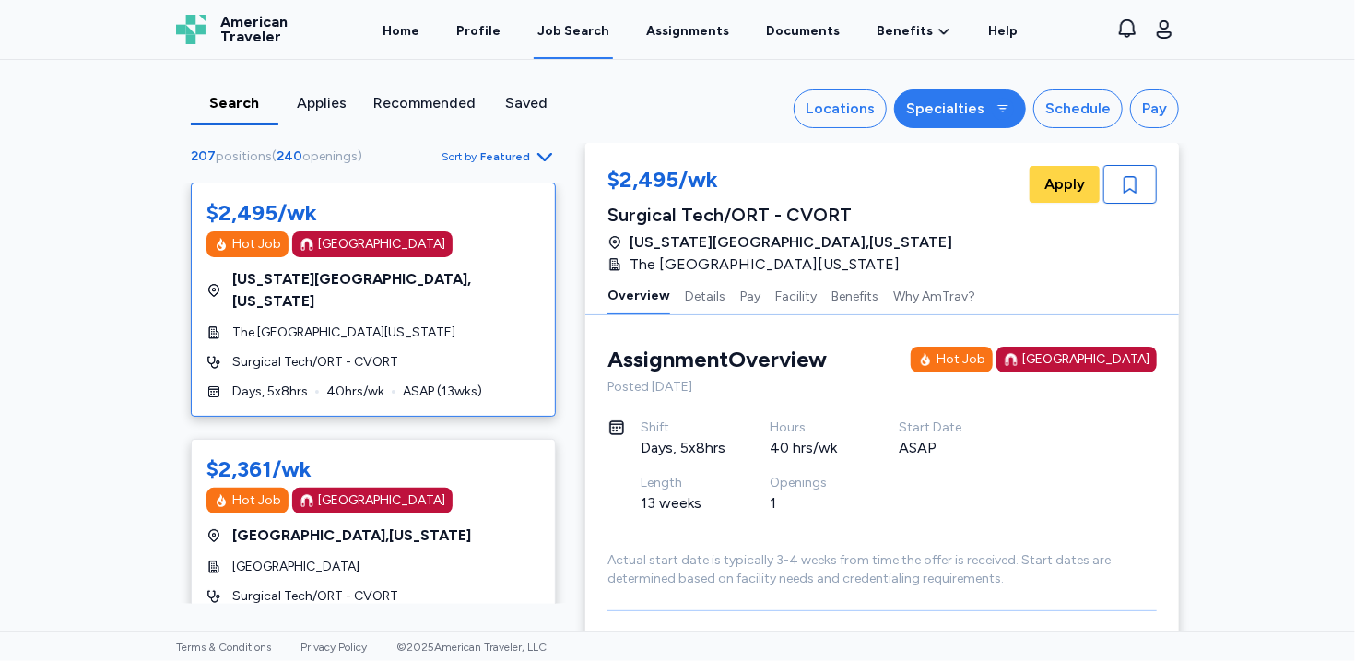
click at [981, 124] on button "Specialties" at bounding box center [960, 108] width 132 height 39
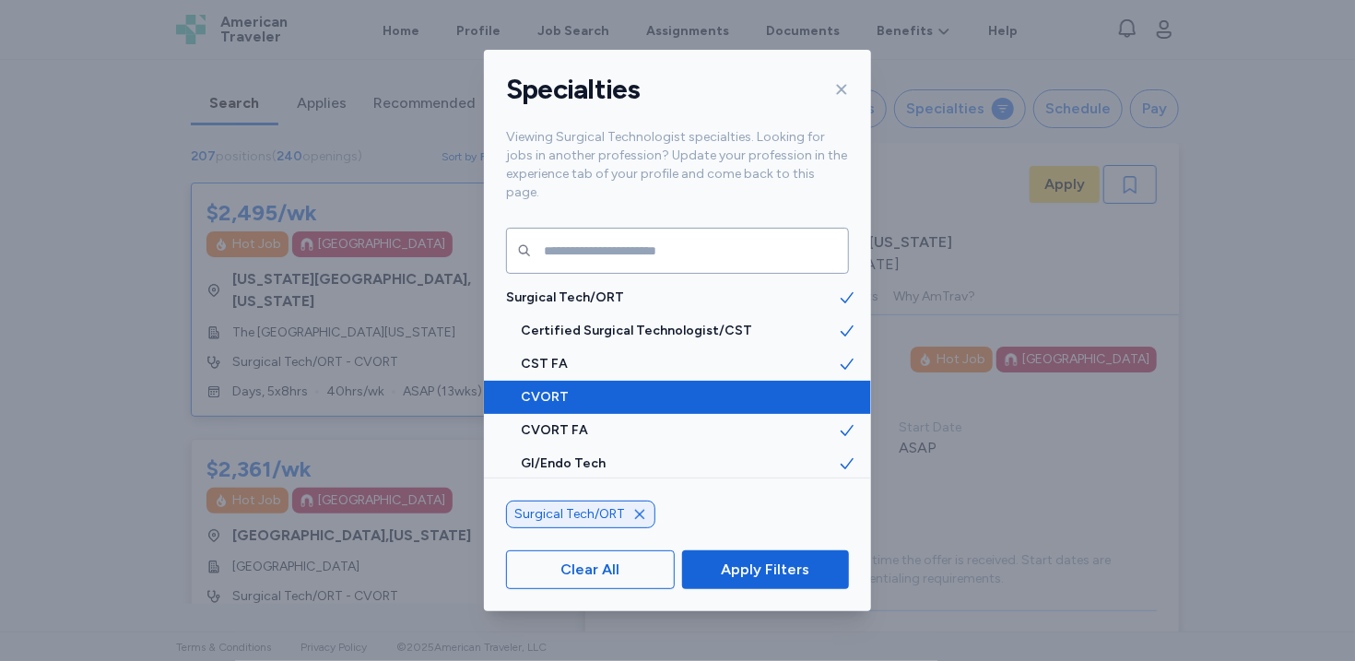
click at [851, 388] on span at bounding box center [854, 397] width 33 height 33
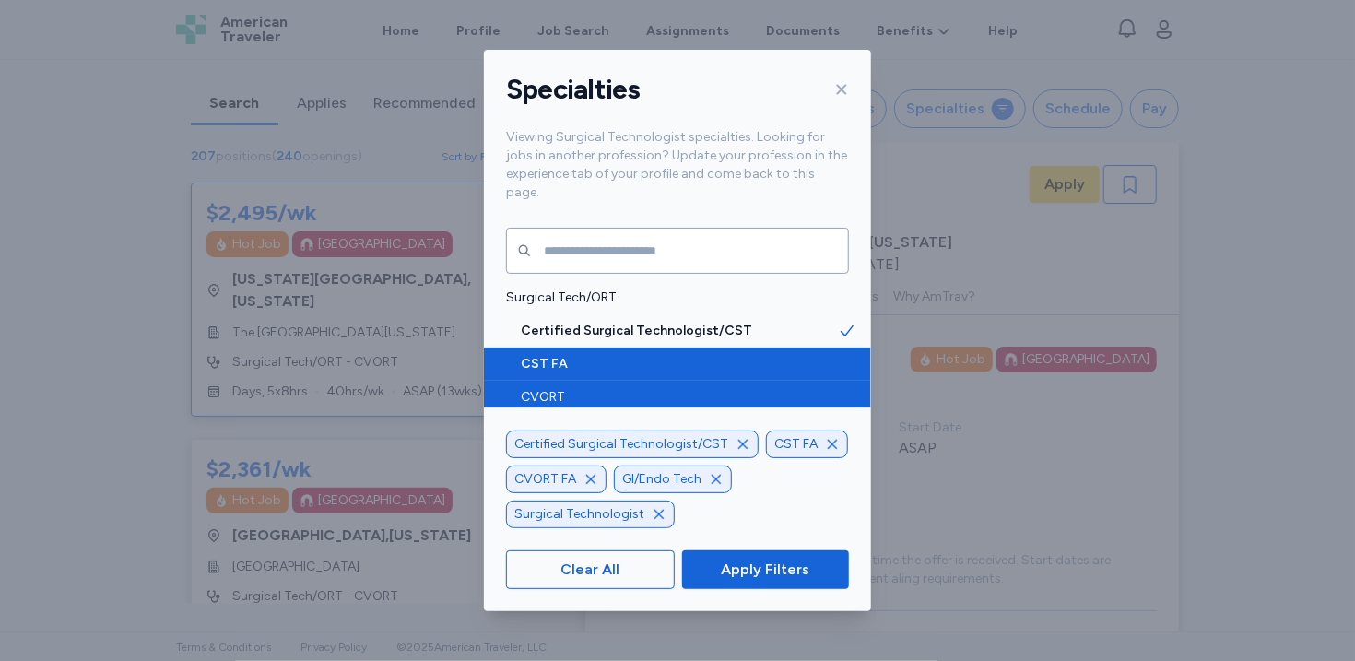
click at [851, 347] on span at bounding box center [854, 363] width 33 height 33
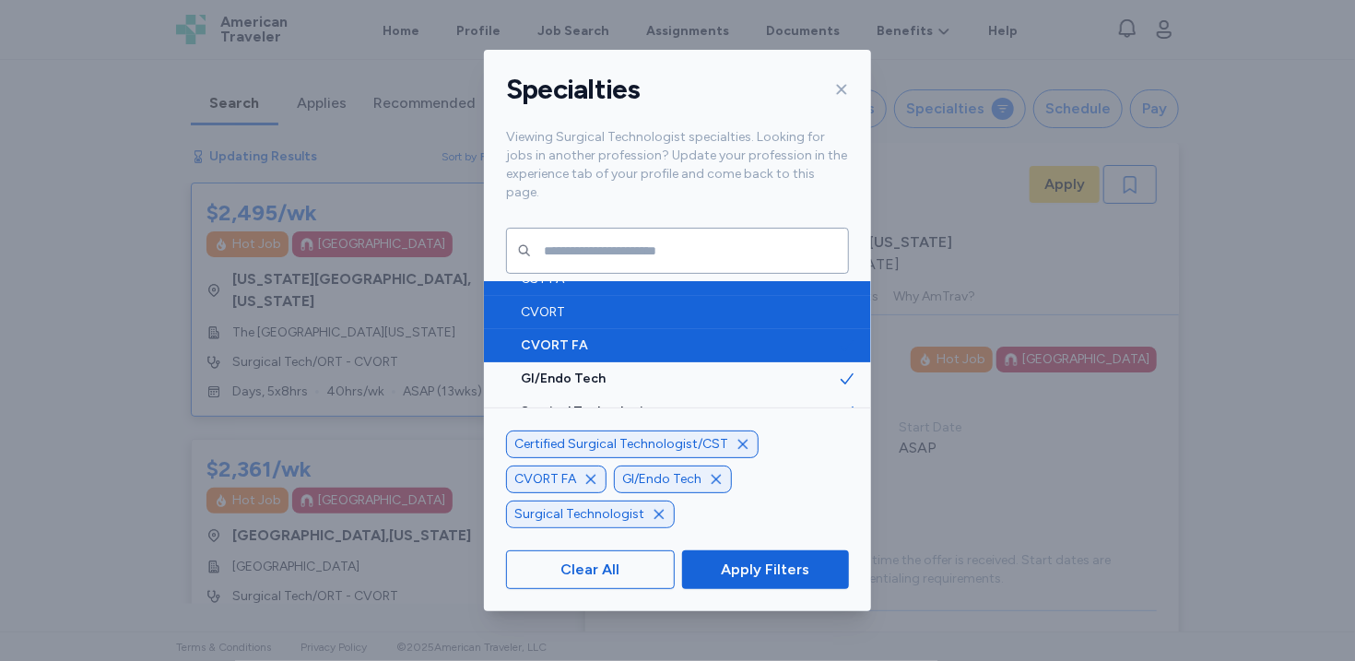
click at [845, 336] on icon at bounding box center [847, 345] width 18 height 18
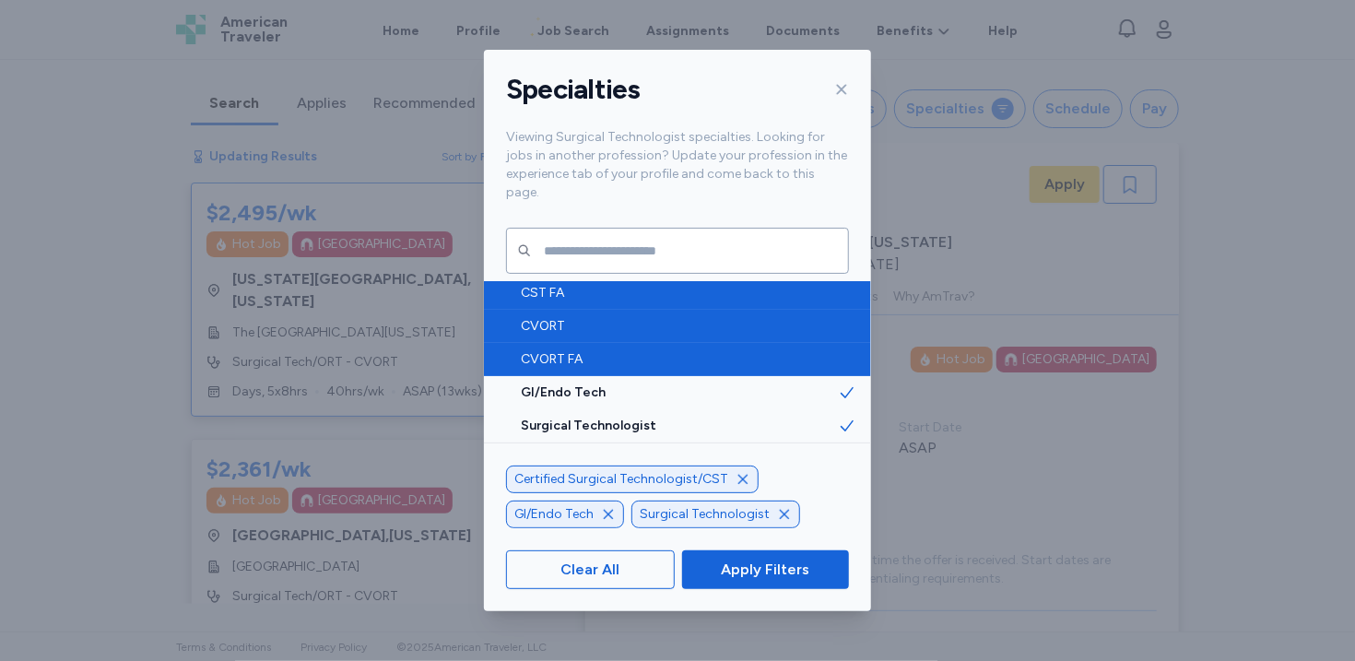
scroll to position [51, 0]
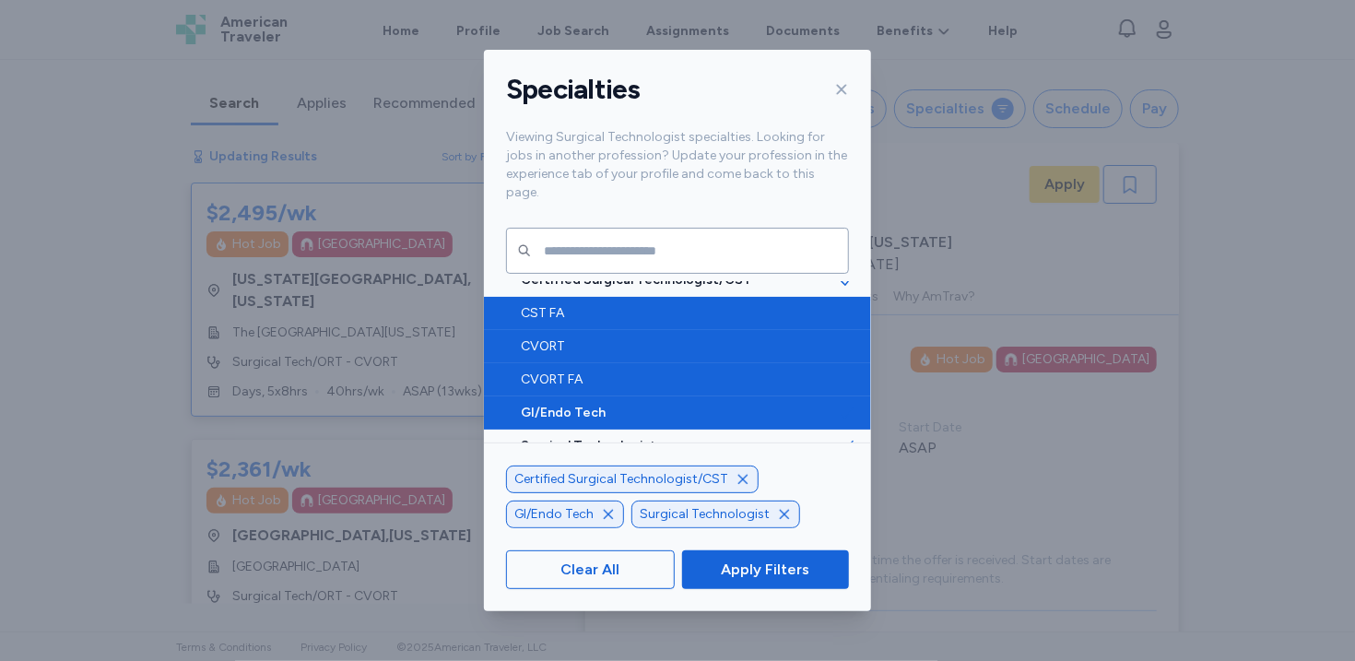
click at [831, 404] on span "GI/Endo Tech" at bounding box center [679, 413] width 317 height 18
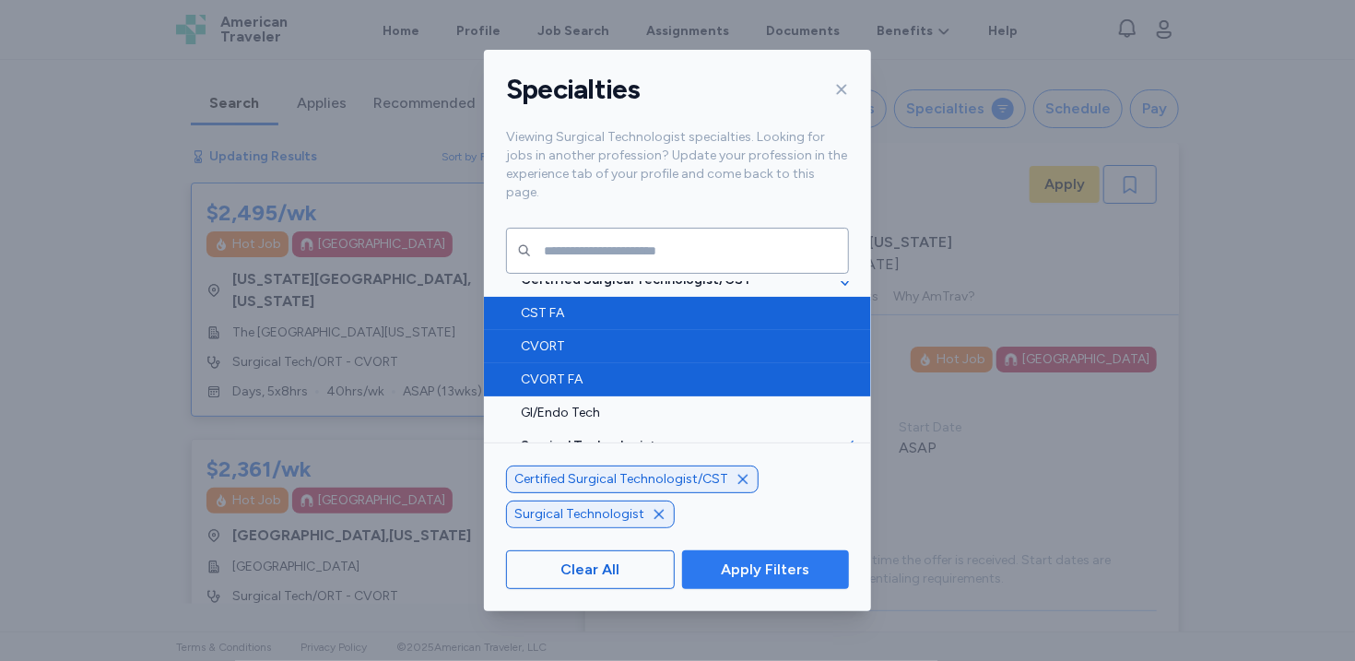
click at [792, 576] on span "Apply Filters" at bounding box center [765, 570] width 88 height 22
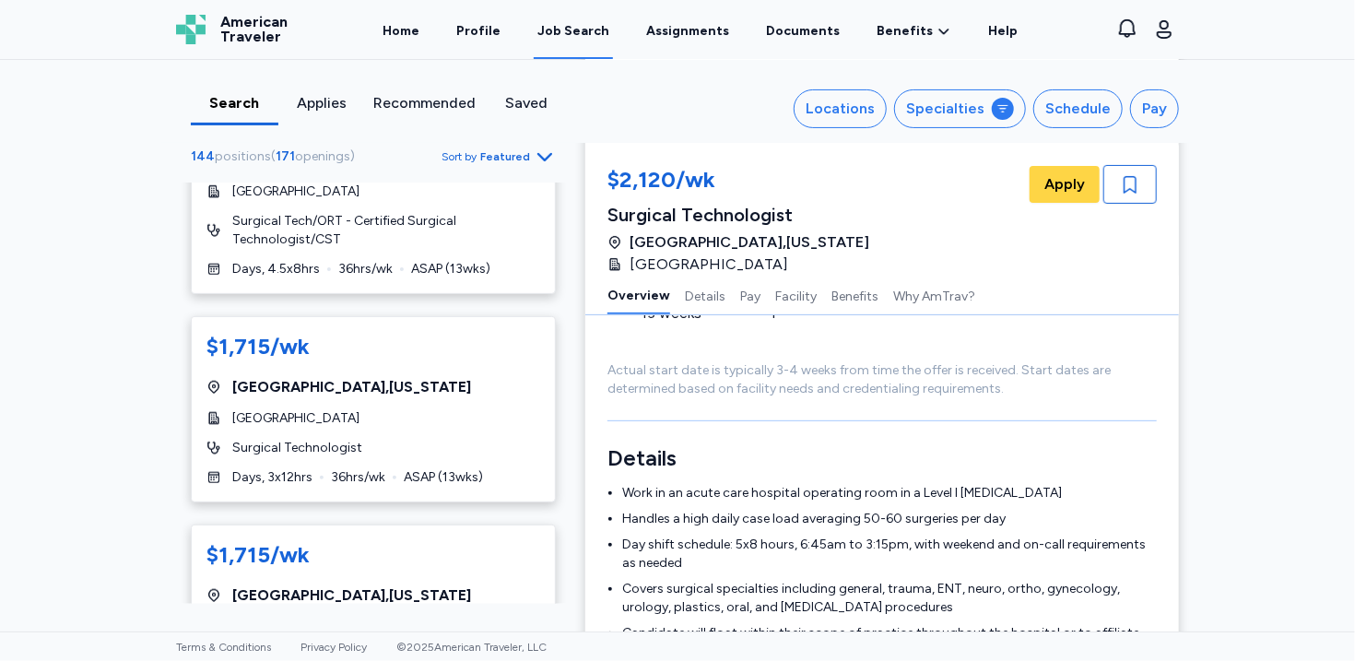
scroll to position [11070, 0]
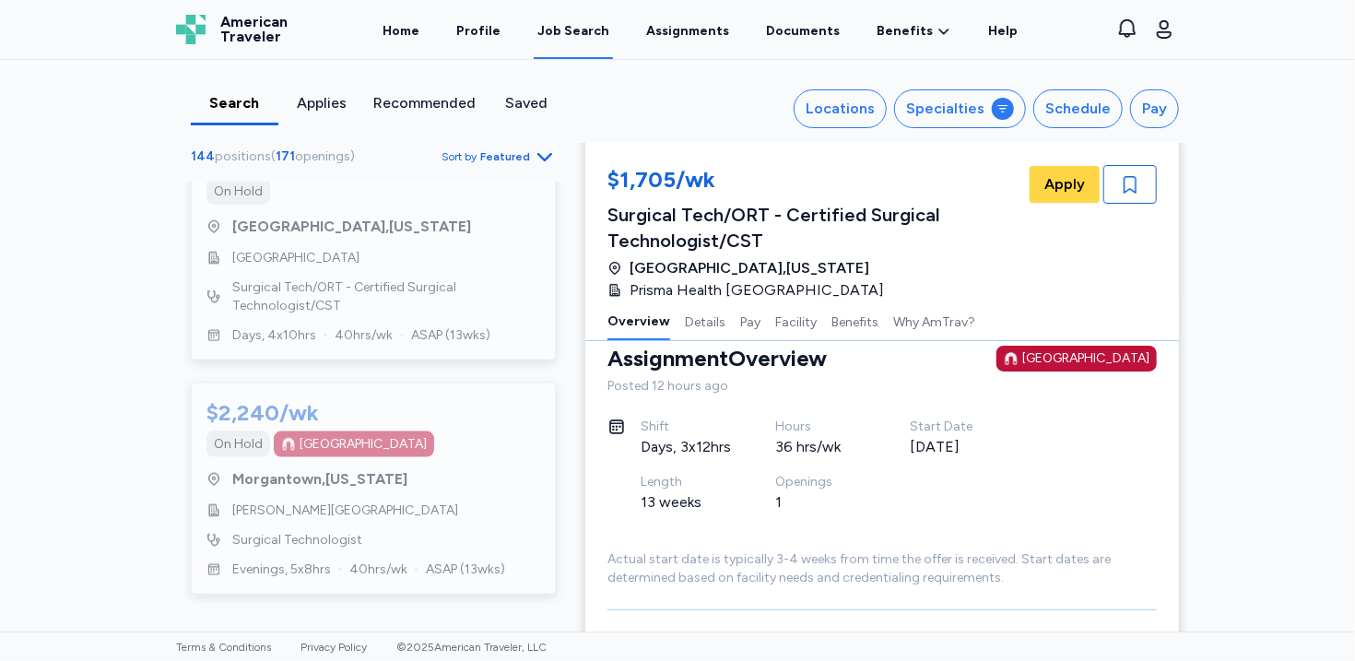
scroll to position [11516, 0]
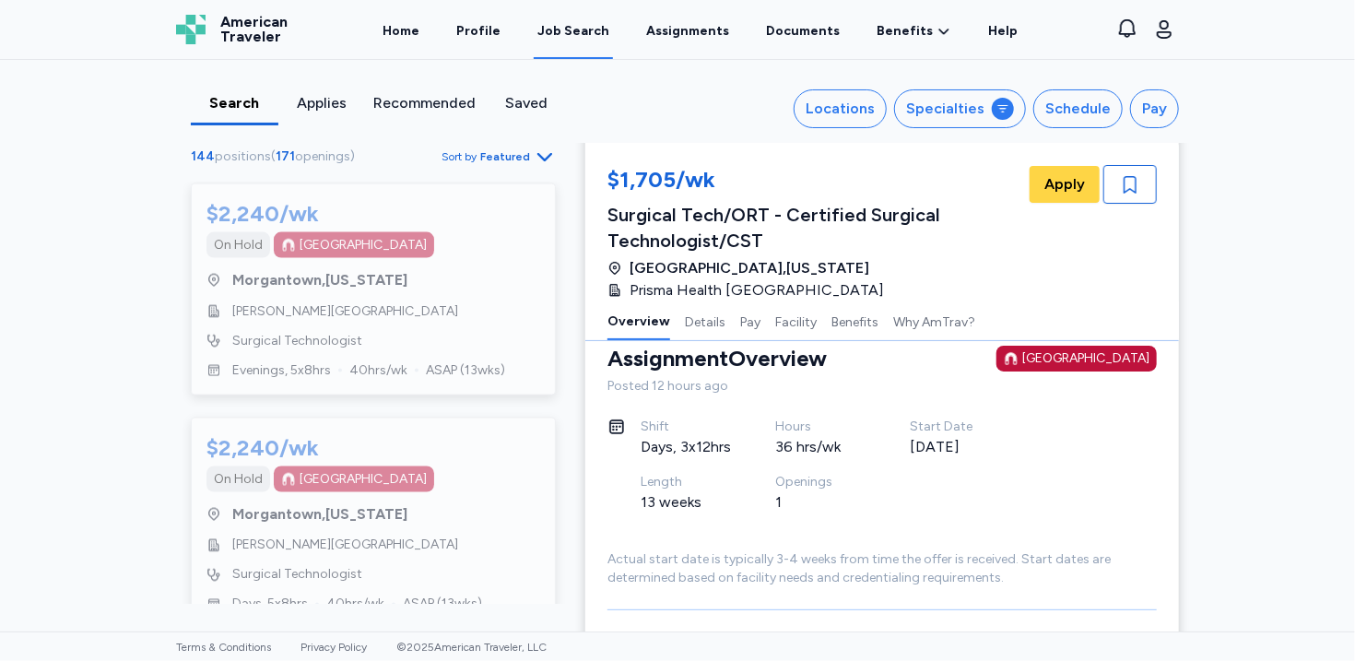
click at [540, 652] on icon "Go to next 50 jobs" at bounding box center [545, 663] width 22 height 22
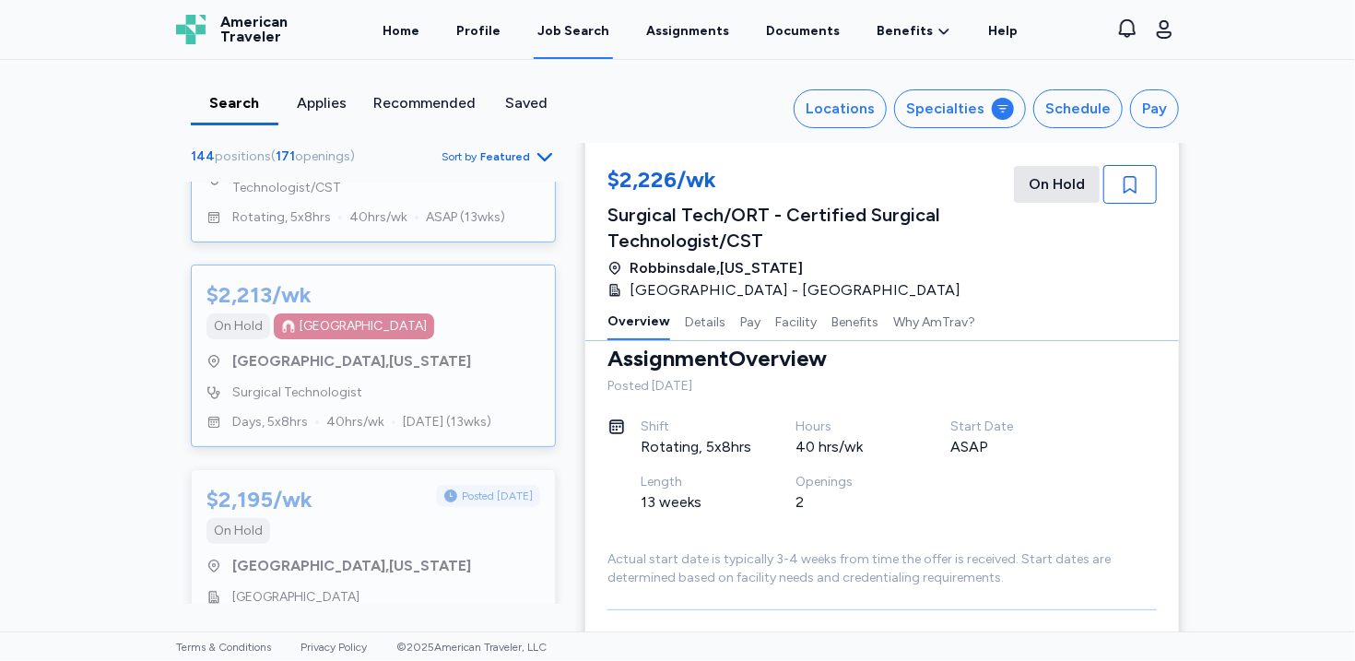
scroll to position [151, 0]
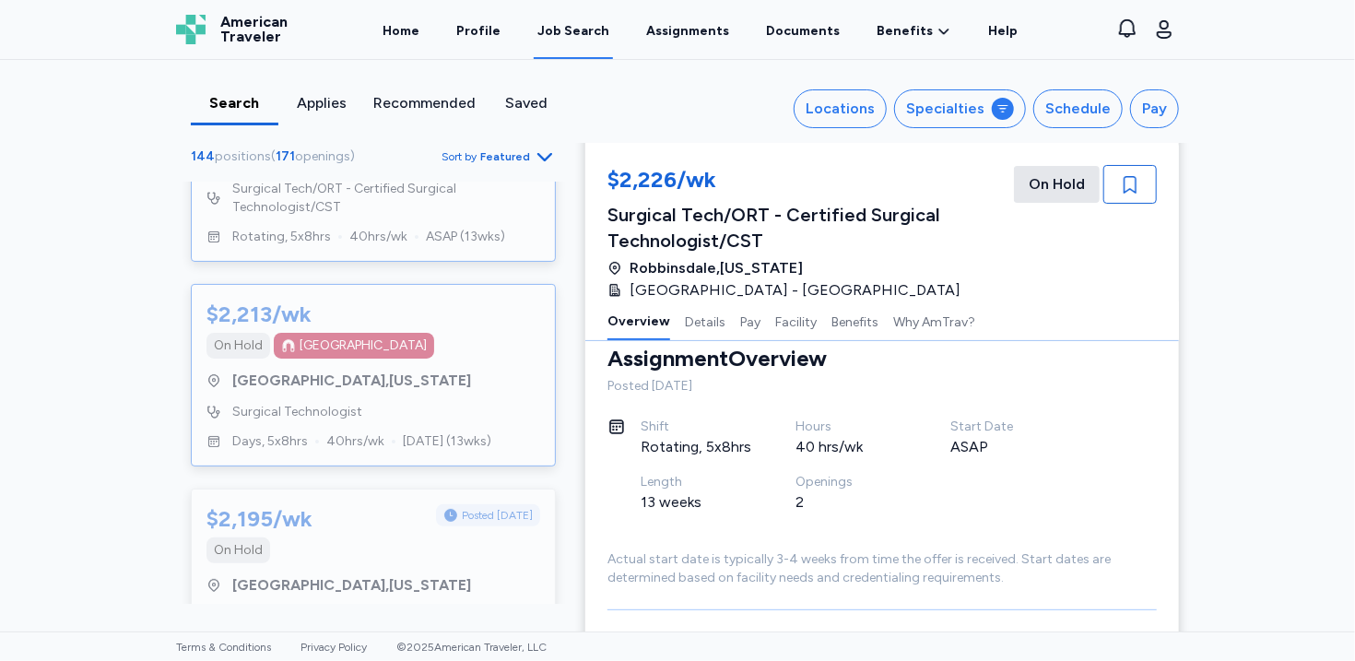
click at [435, 359] on div "$2,213/wk On [GEOGRAPHIC_DATA] [GEOGRAPHIC_DATA] , [US_STATE] Surgical Technolo…" at bounding box center [373, 375] width 365 height 182
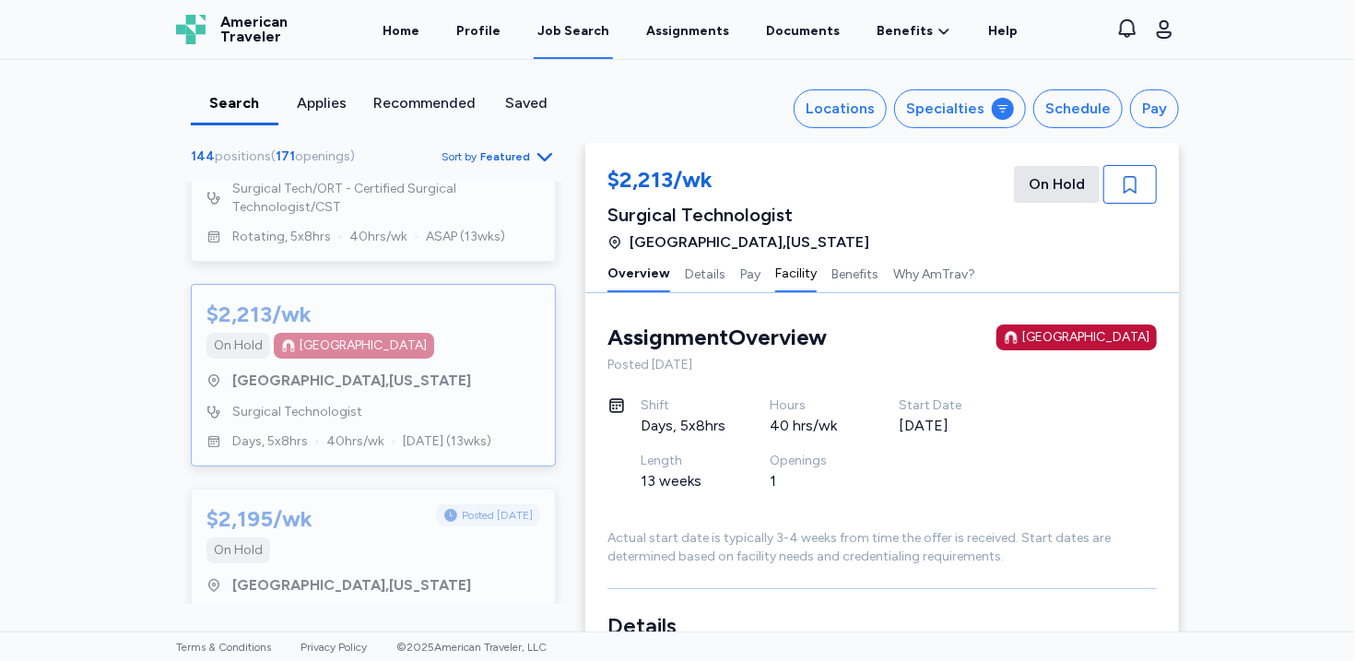
click at [777, 275] on button "Facility" at bounding box center [795, 272] width 41 height 39
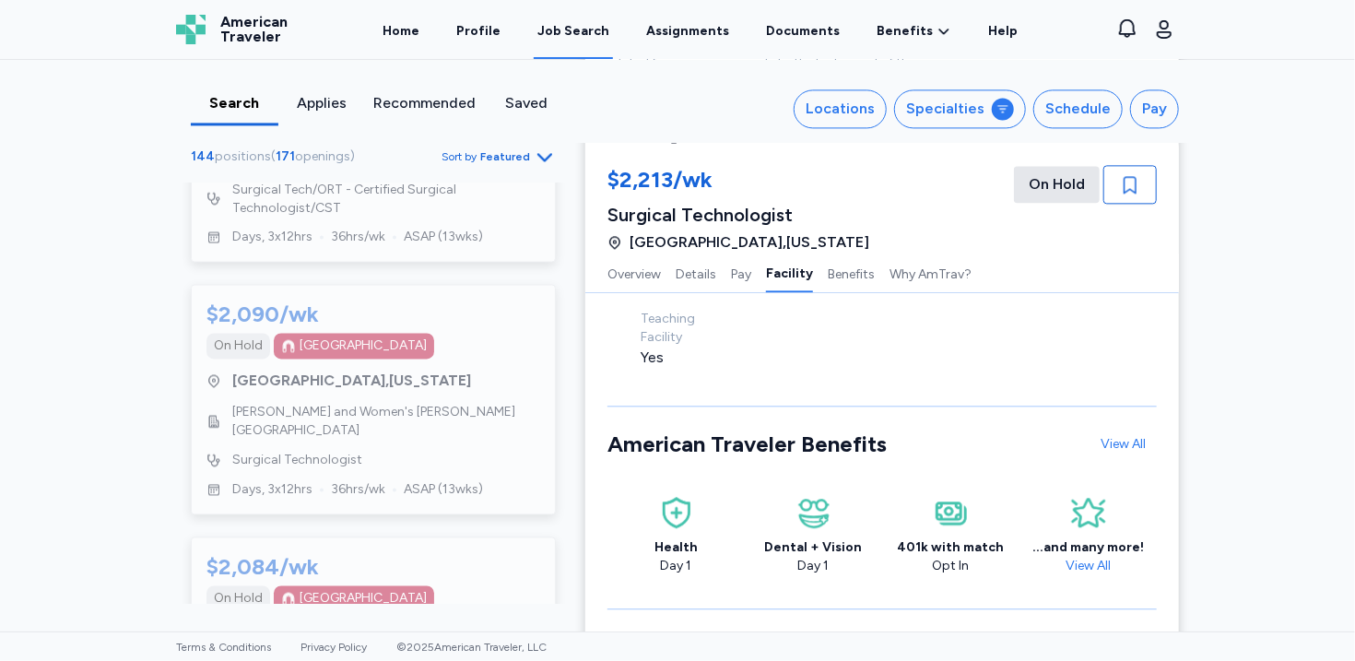
scroll to position [1722, 0]
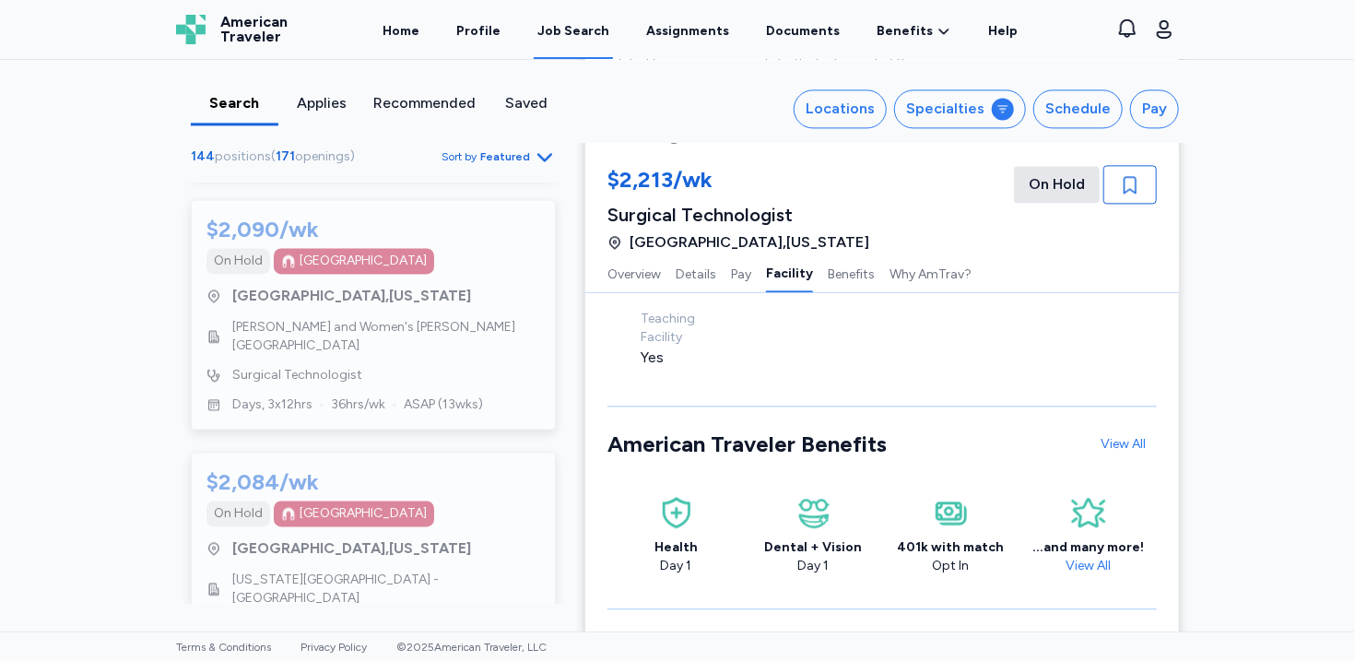
click at [375, 335] on div "$2,090/wk On [GEOGRAPHIC_DATA] [GEOGRAPHIC_DATA] , [US_STATE] [PERSON_NAME] and…" at bounding box center [373, 314] width 365 height 230
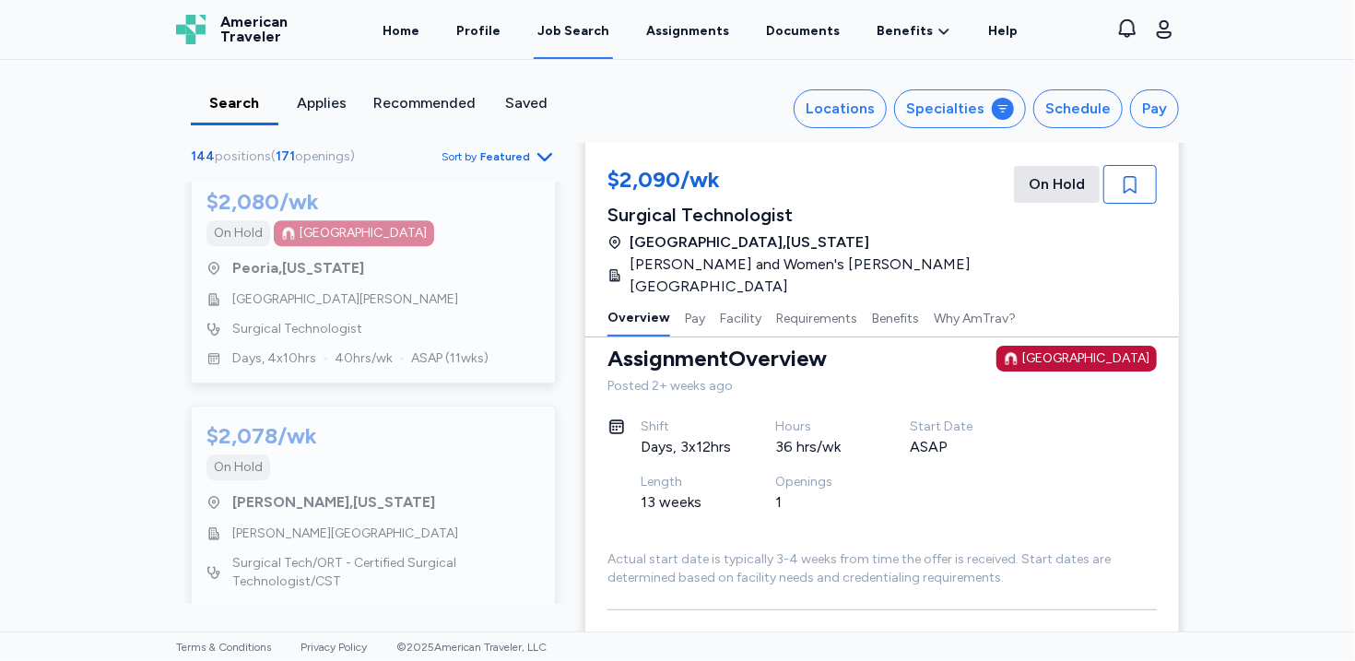
scroll to position [2780, 0]
